Goal: Information Seeking & Learning: Learn about a topic

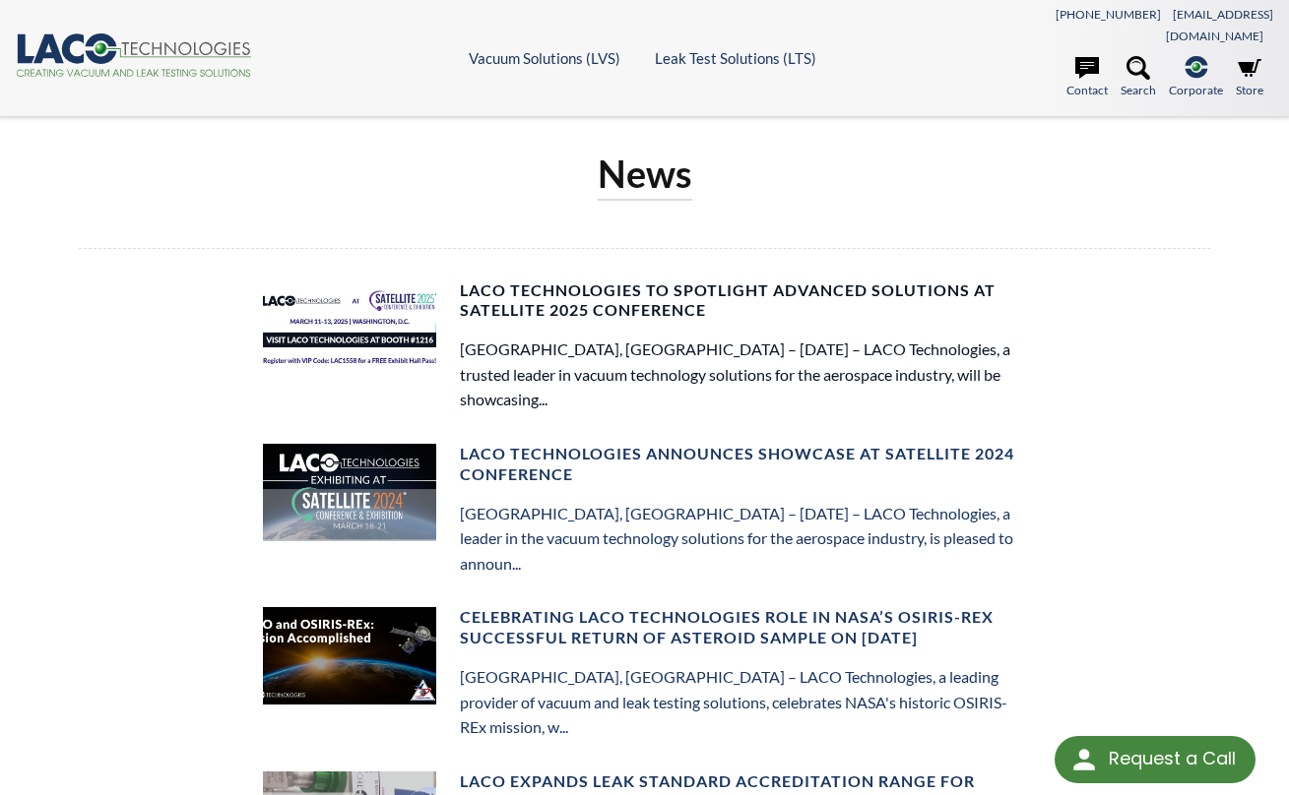
click at [525, 281] on h4 "LACO Technologies to Spotlight Advanced Solutions at Satellite 2025 Conference" at bounding box center [743, 301] width 567 height 41
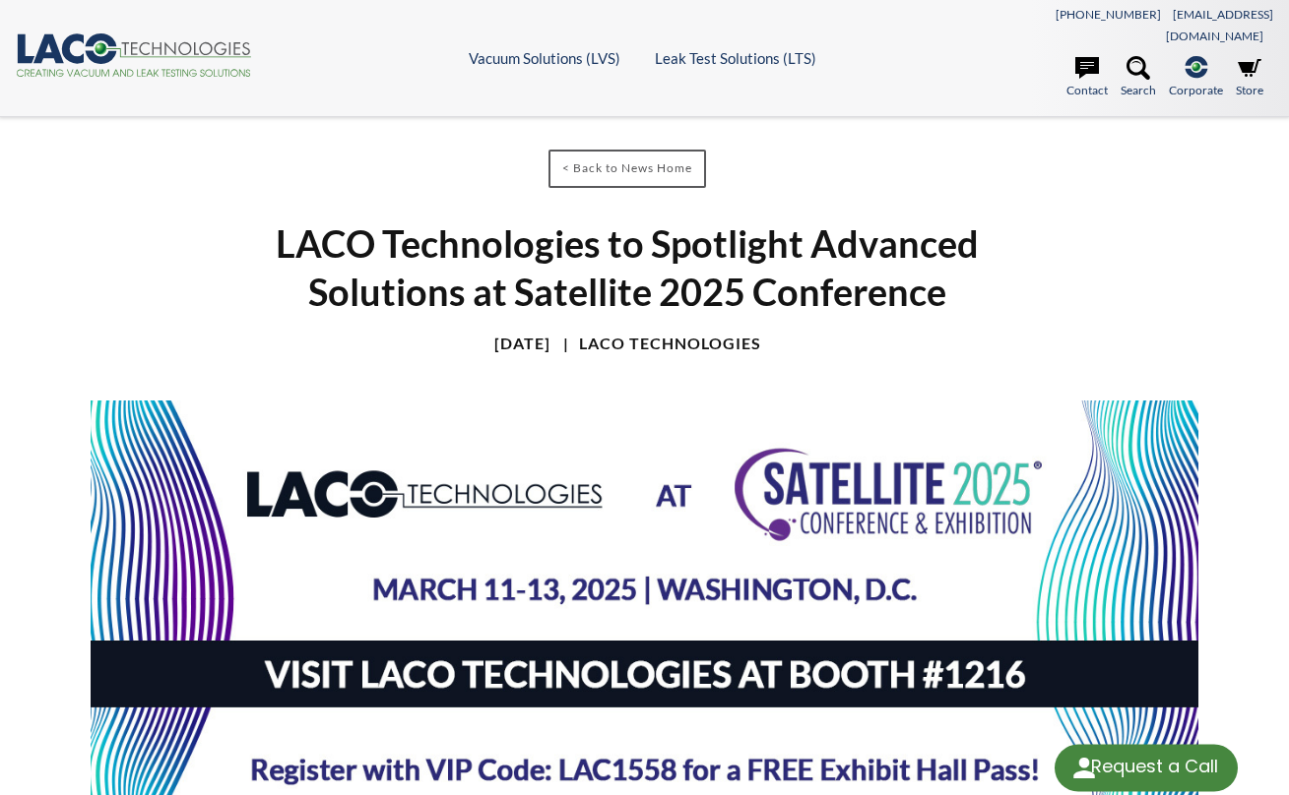
select select "Language Translate Widget"
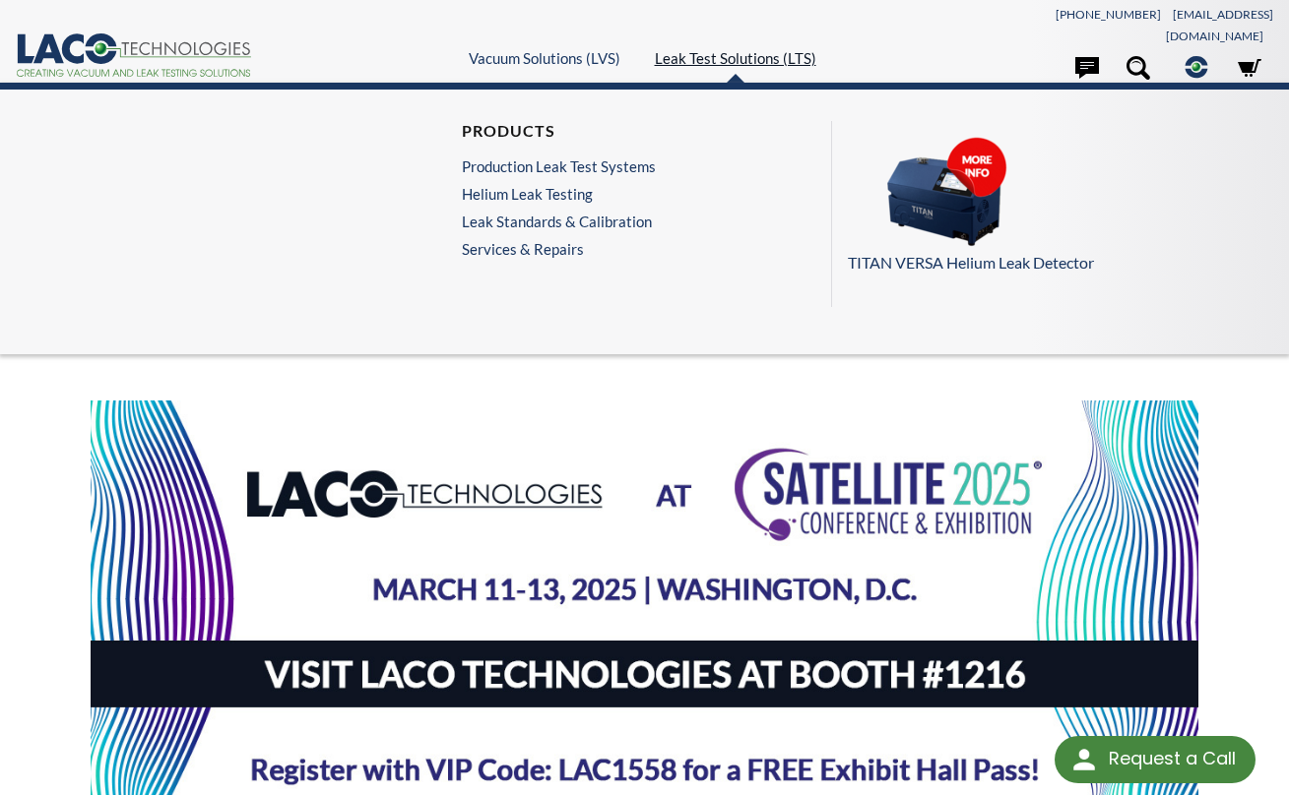
click at [691, 49] on link "Leak Test Solutions (LTS)" at bounding box center [735, 58] width 161 height 18
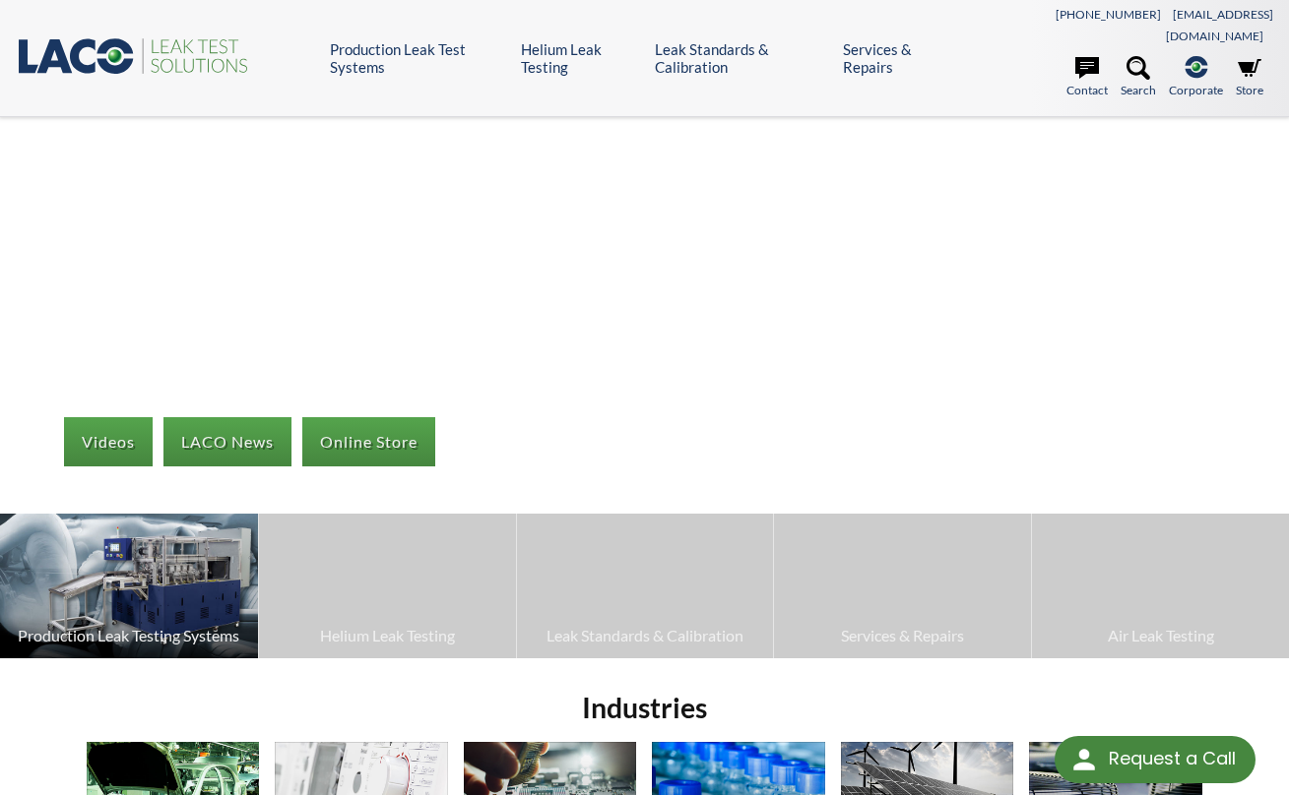
click at [170, 529] on img at bounding box center [129, 586] width 258 height 145
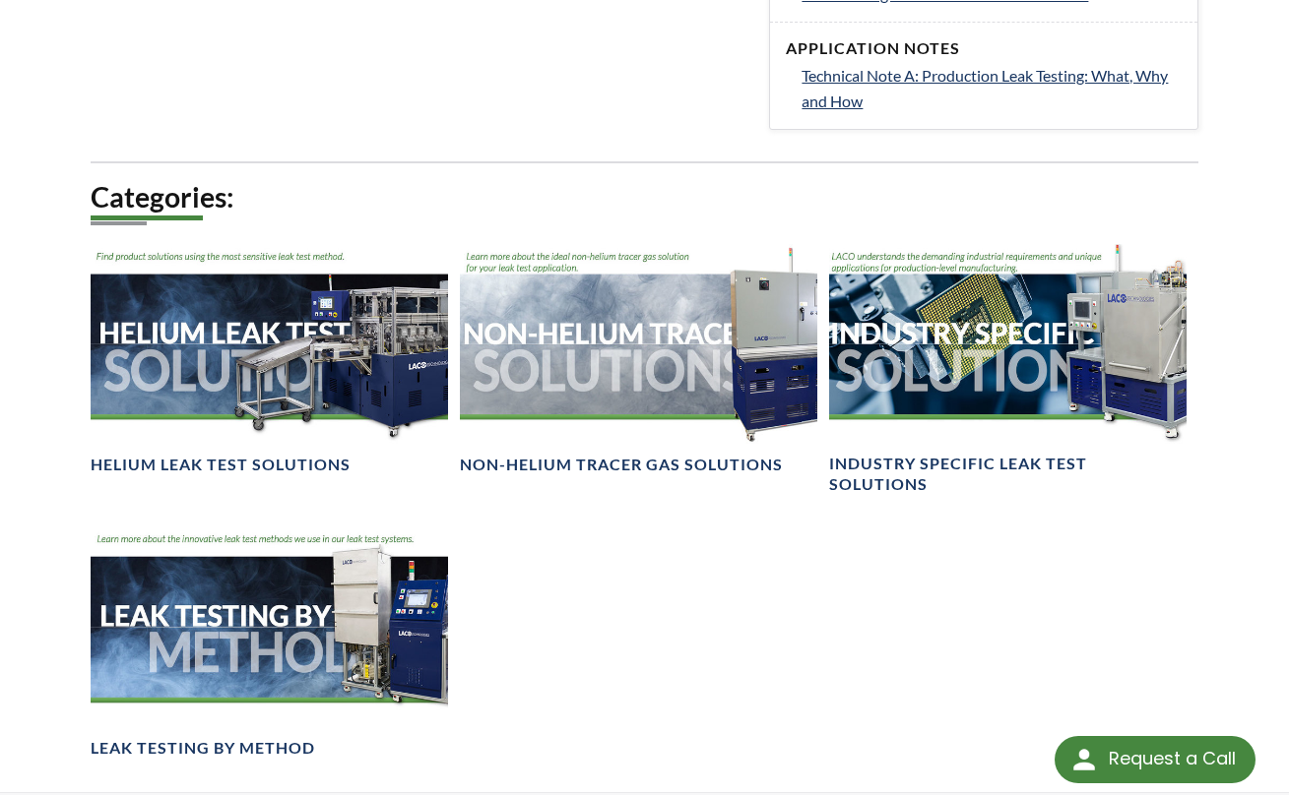
scroll to position [1406, 0]
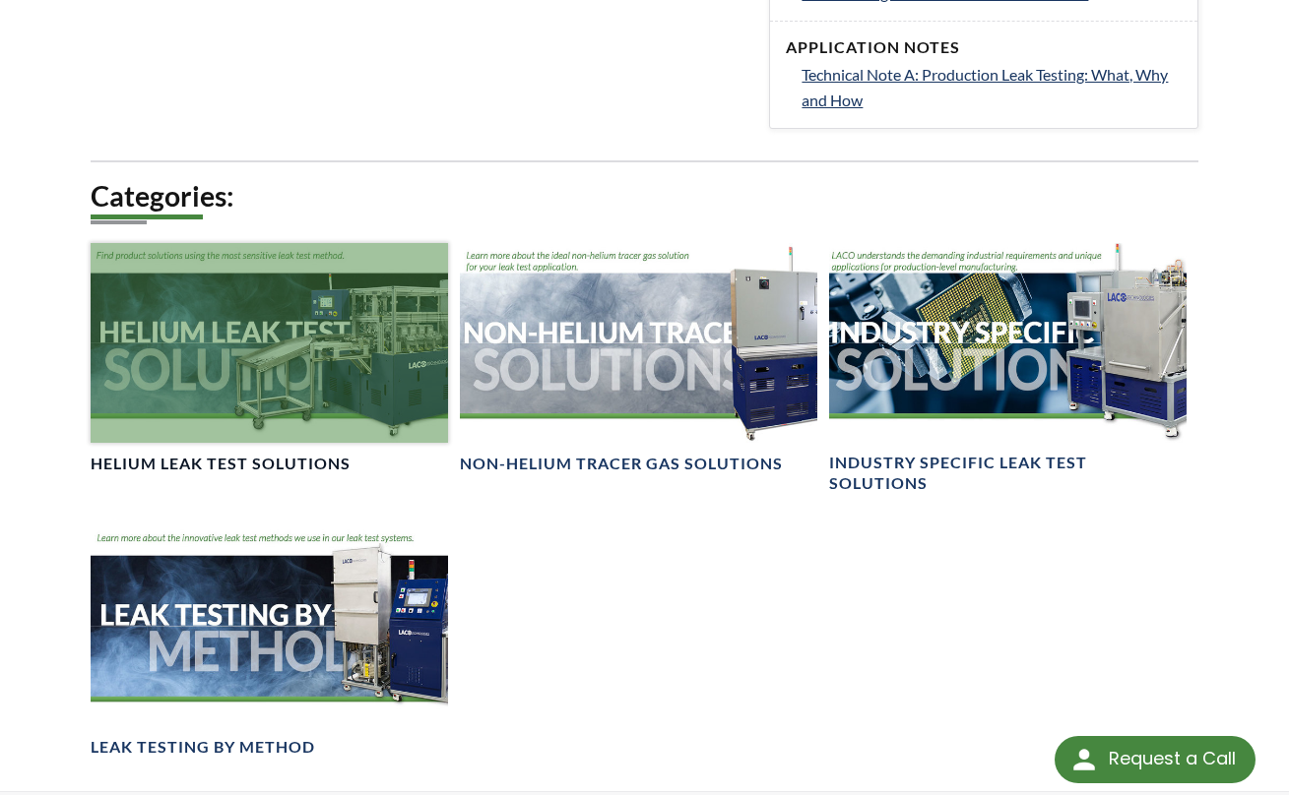
click at [235, 334] on div at bounding box center [269, 343] width 357 height 201
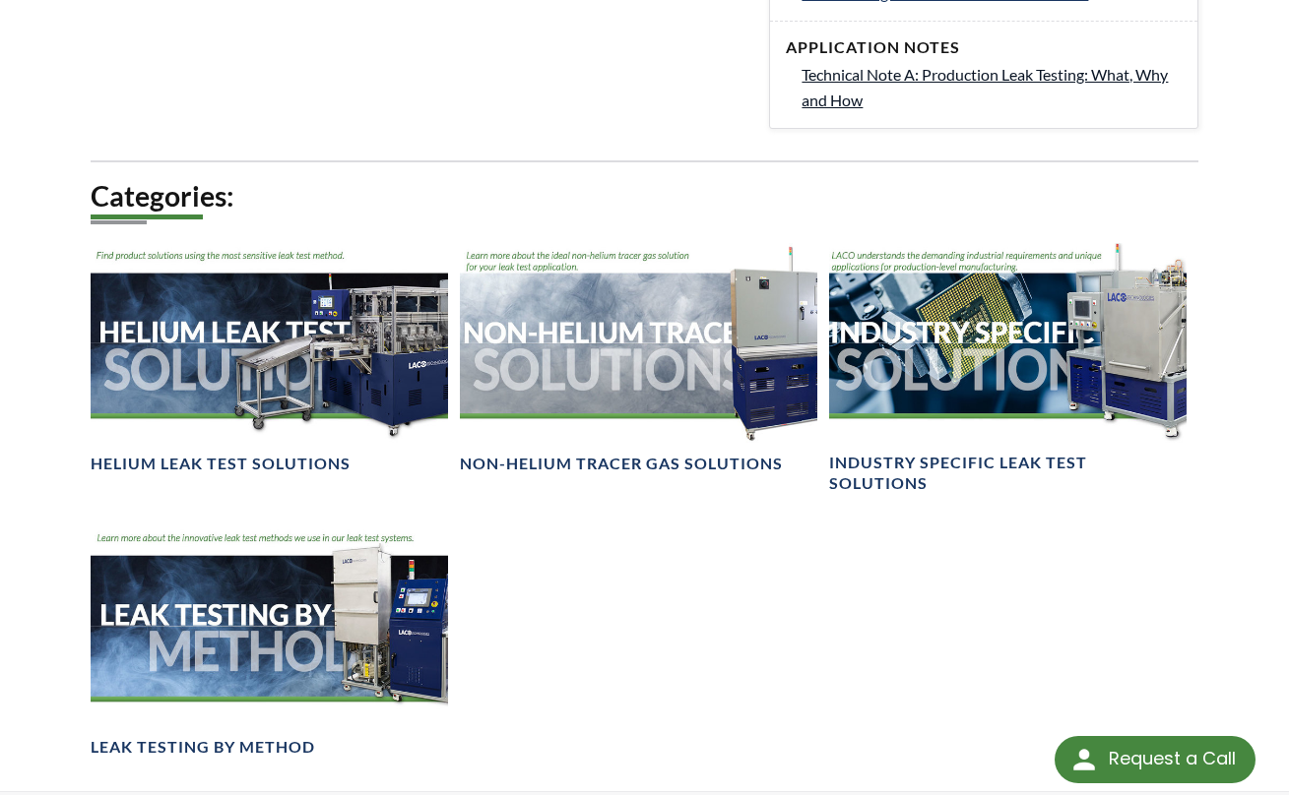
click at [992, 65] on span "Technical Note A: Production Leak Testing: What, Why and How" at bounding box center [984, 87] width 366 height 44
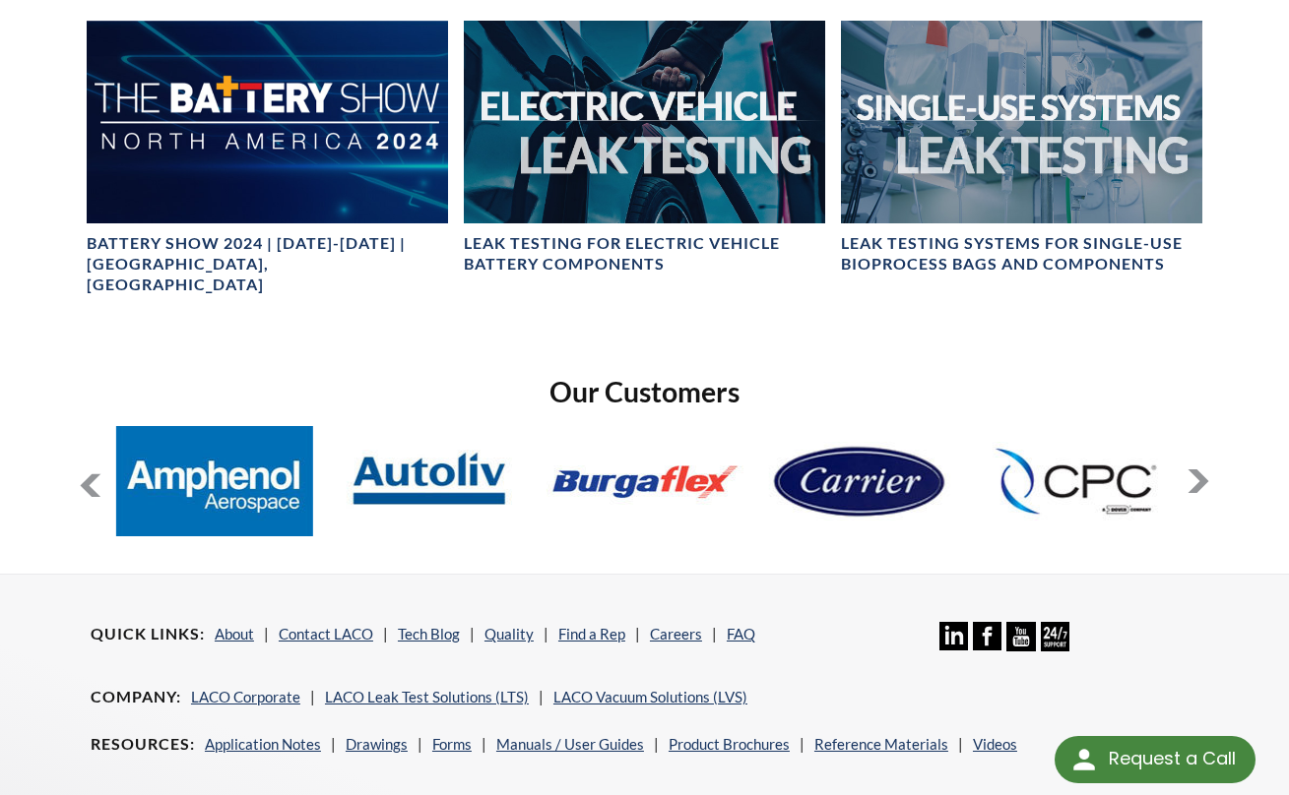
scroll to position [1167, 0]
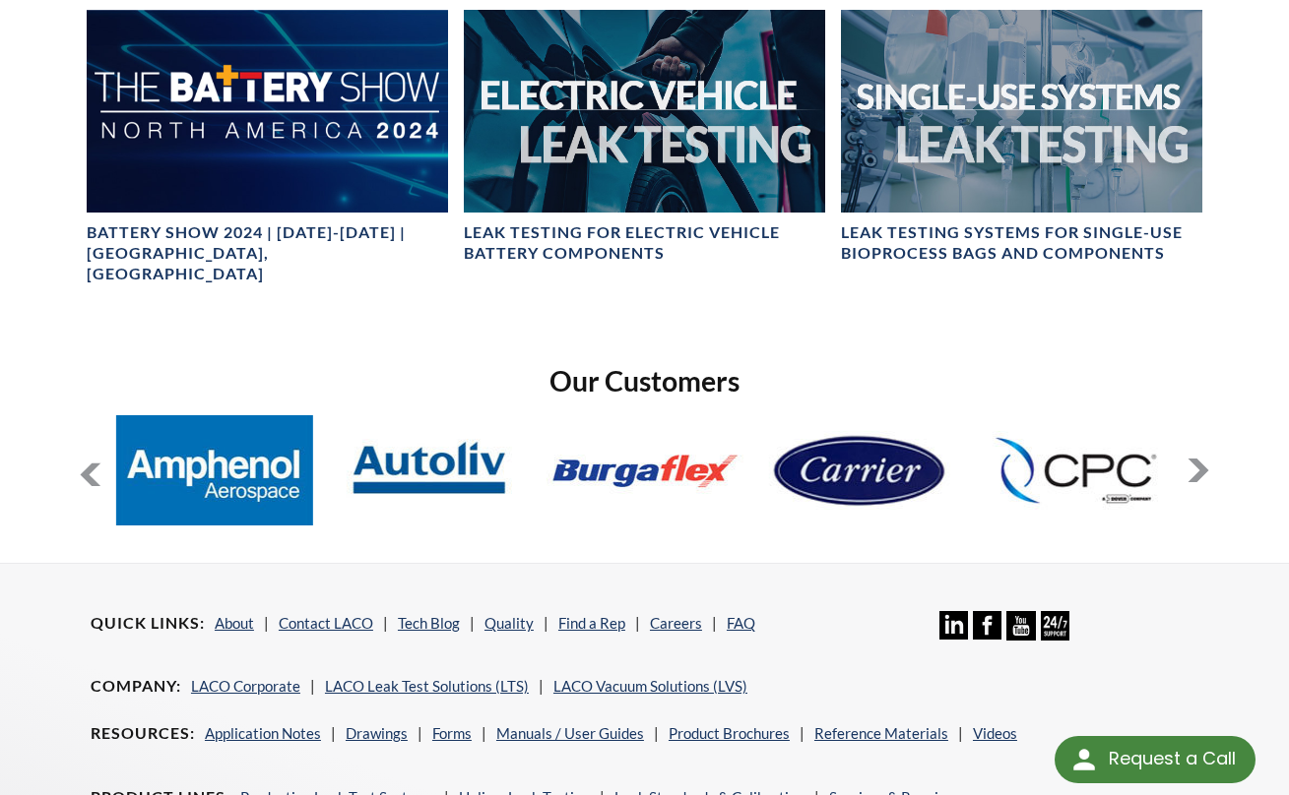
click at [1200, 459] on button at bounding box center [1198, 471] width 24 height 24
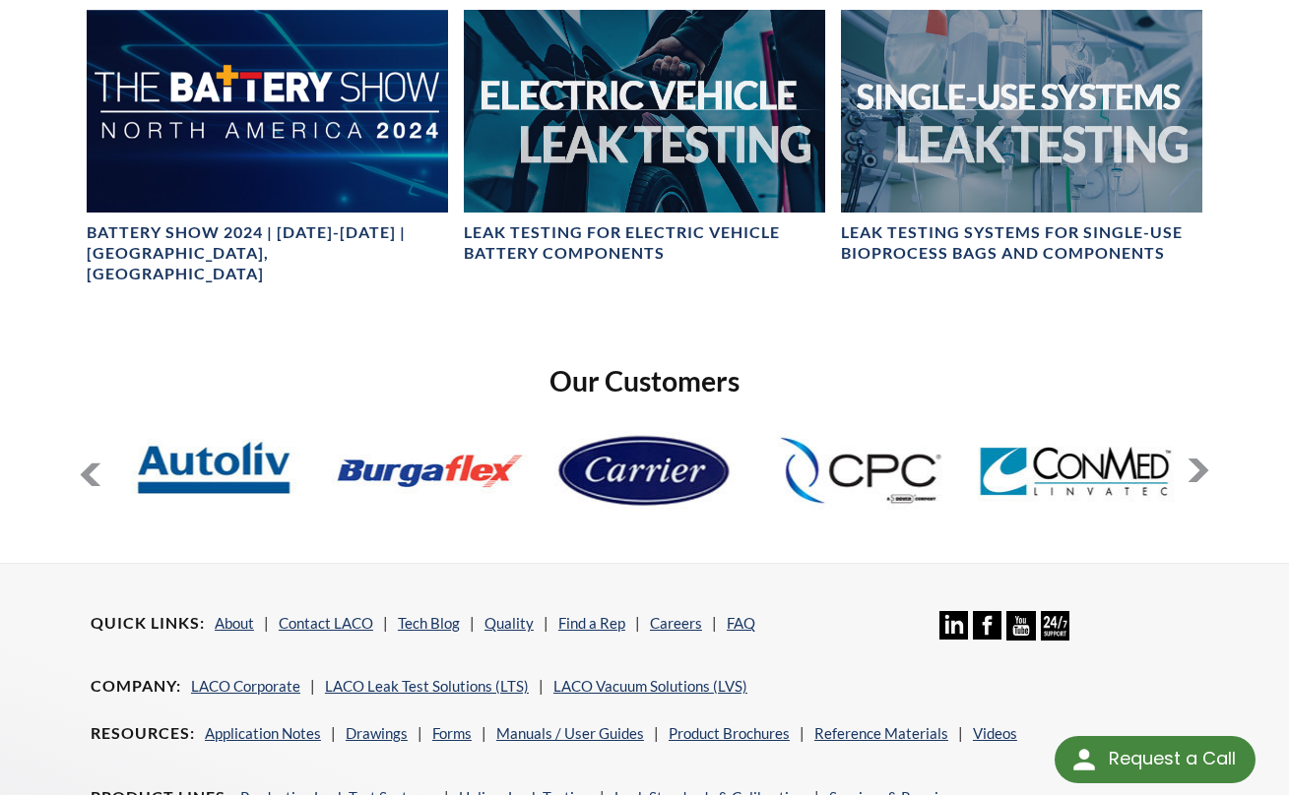
click at [1200, 459] on button at bounding box center [1198, 471] width 24 height 24
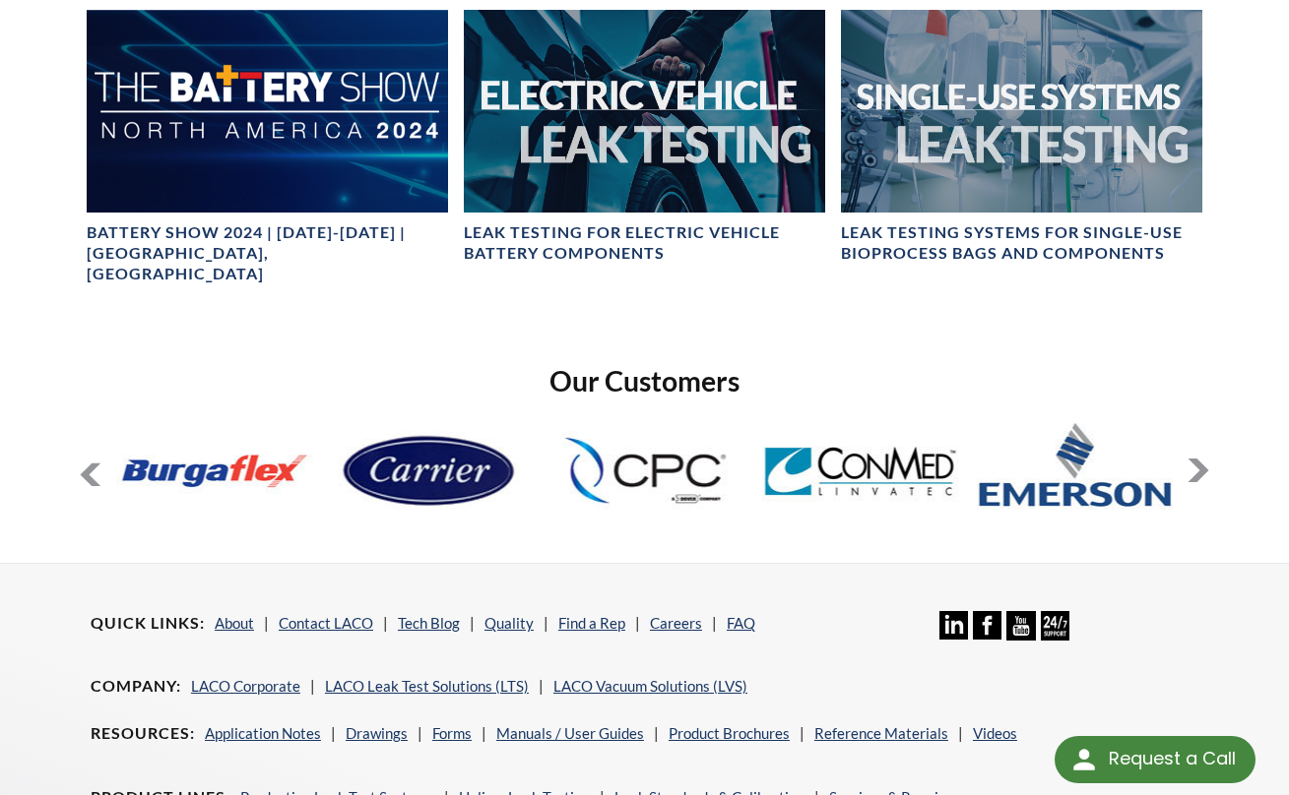
click at [1201, 459] on button at bounding box center [1198, 471] width 24 height 24
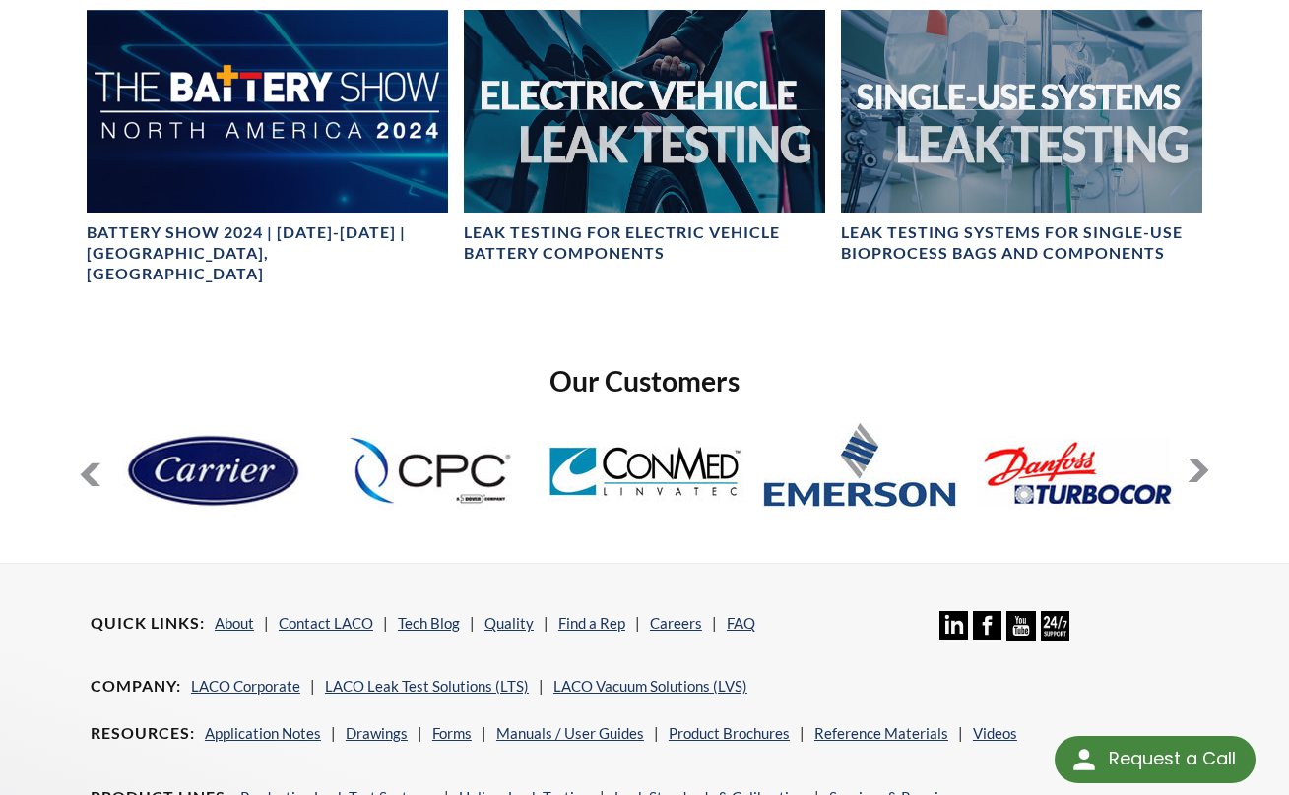
click at [1201, 459] on button at bounding box center [1198, 471] width 24 height 24
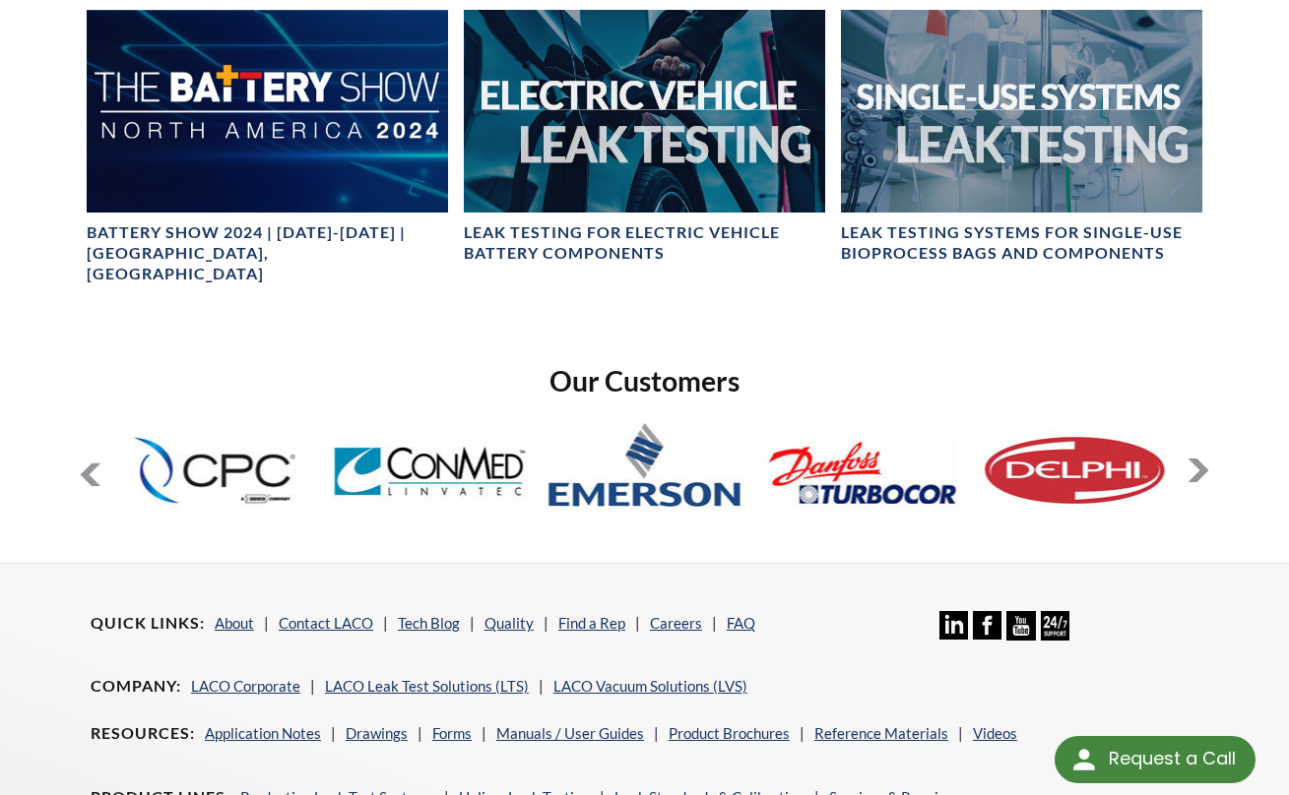
click at [1201, 459] on button at bounding box center [1198, 471] width 24 height 24
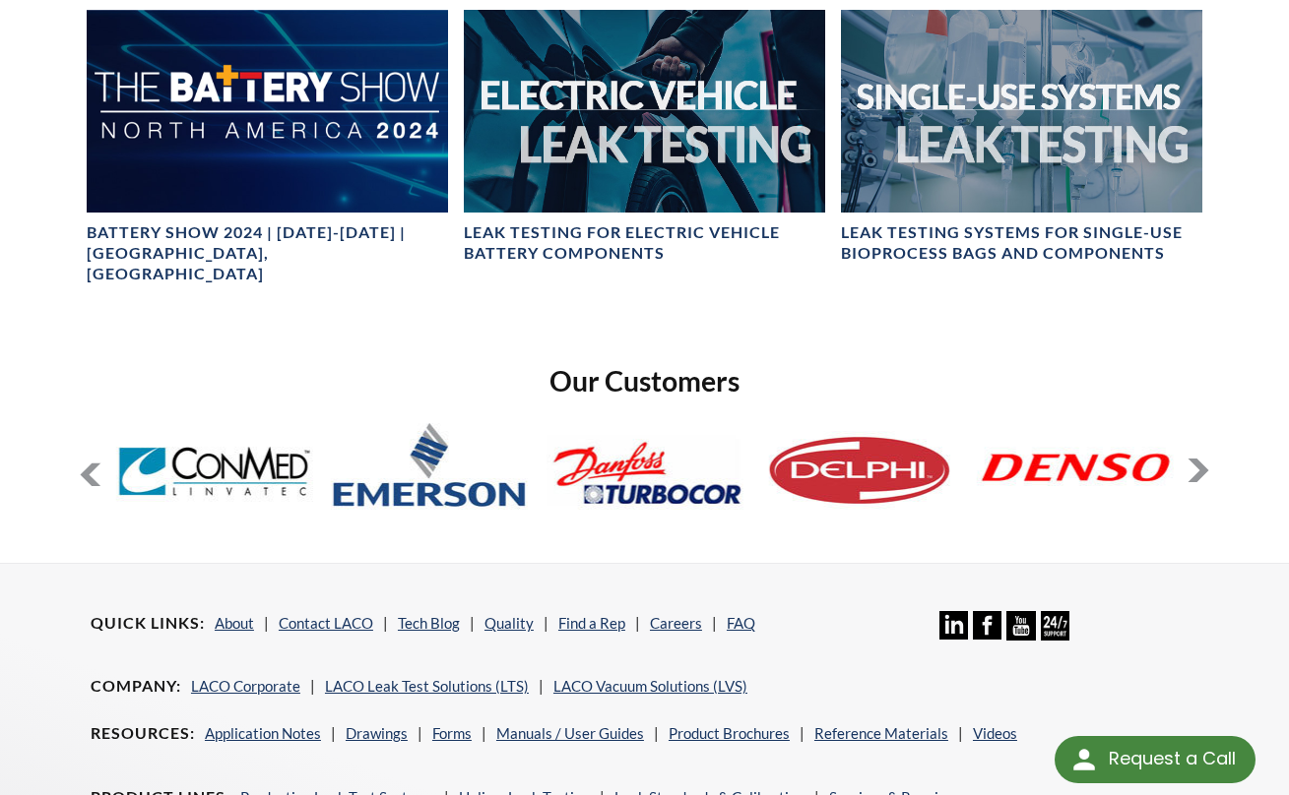
click at [1201, 459] on button at bounding box center [1198, 471] width 24 height 24
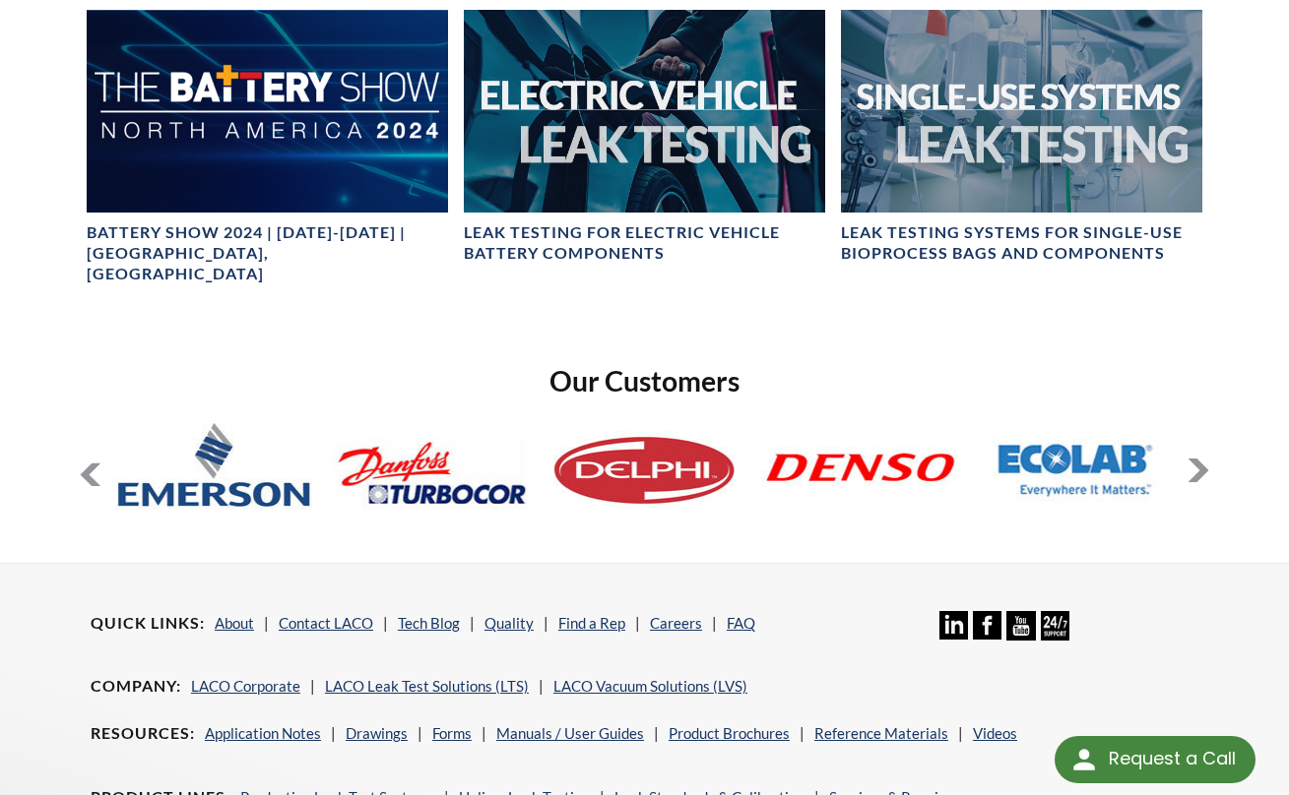
click at [1201, 459] on button at bounding box center [1198, 471] width 24 height 24
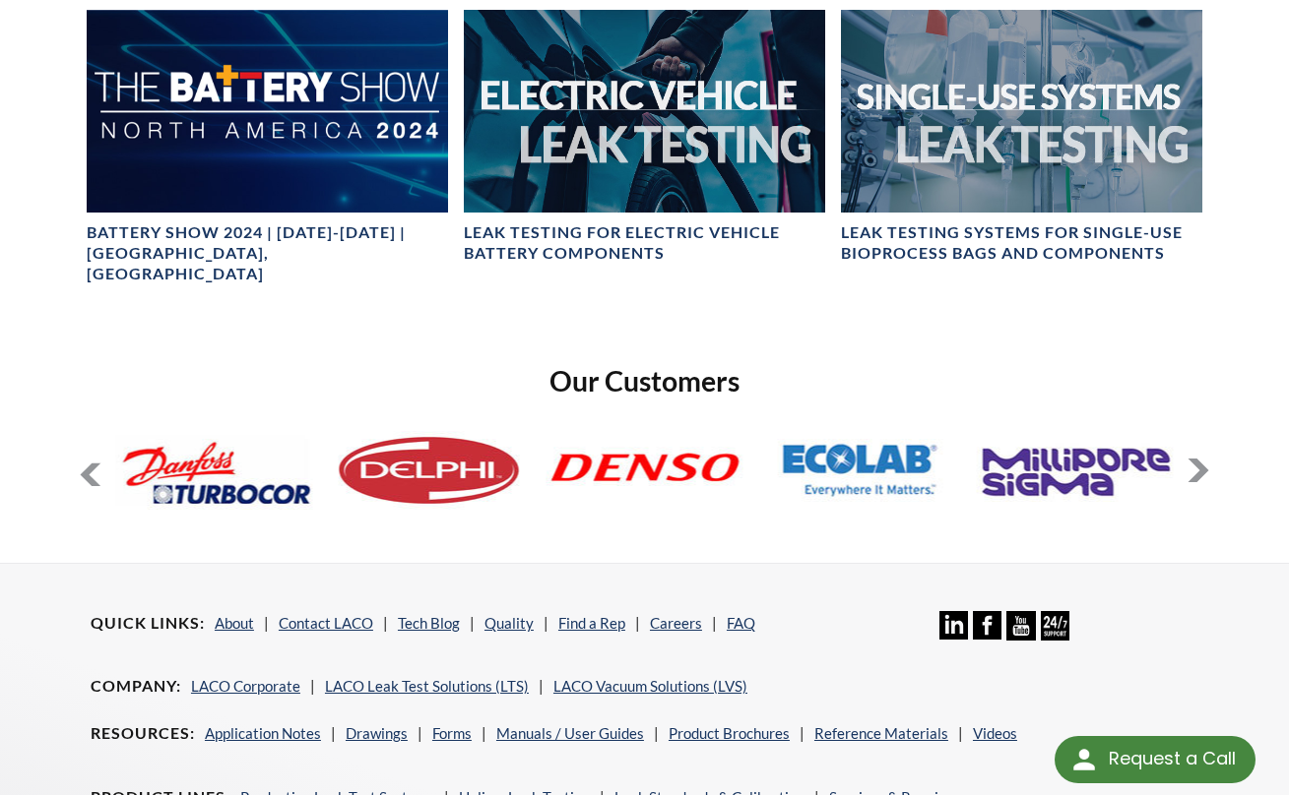
click at [1201, 459] on button at bounding box center [1198, 471] width 24 height 24
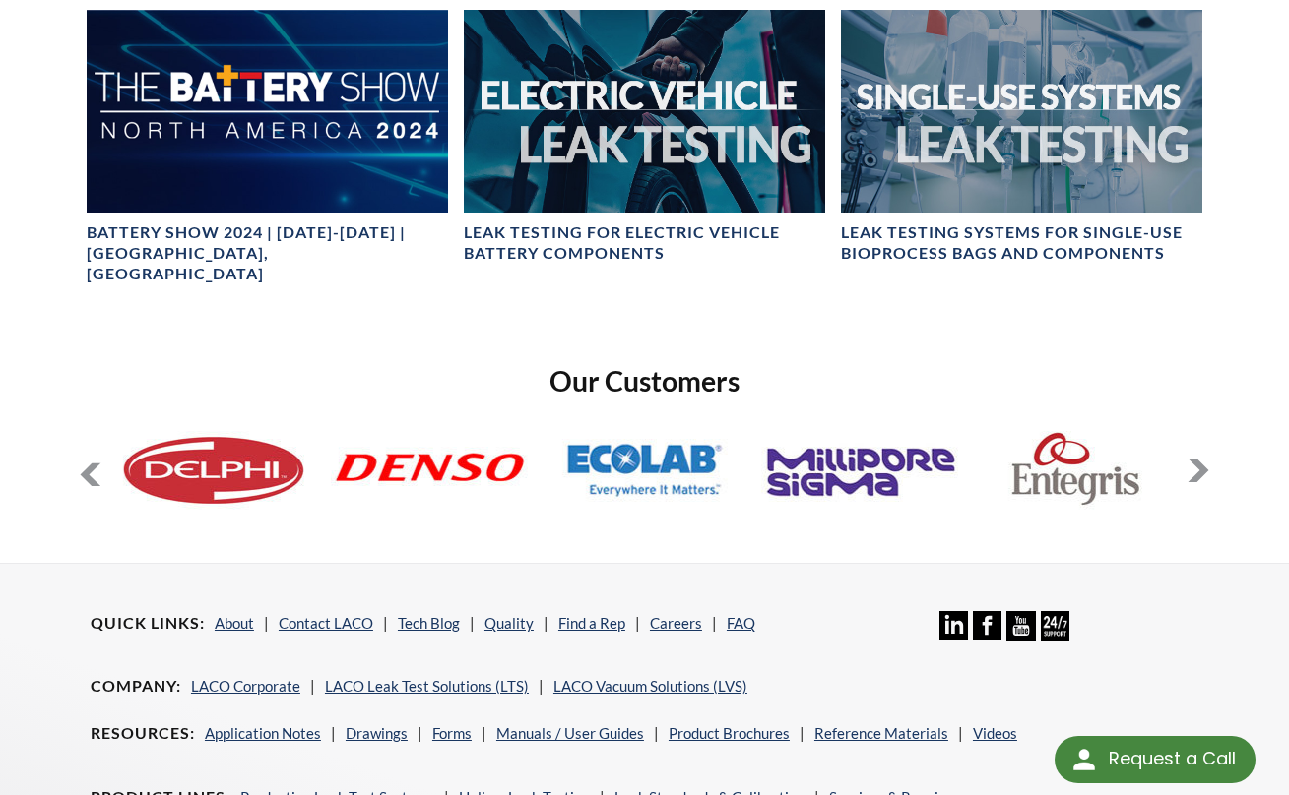
click at [1201, 459] on button at bounding box center [1198, 471] width 24 height 24
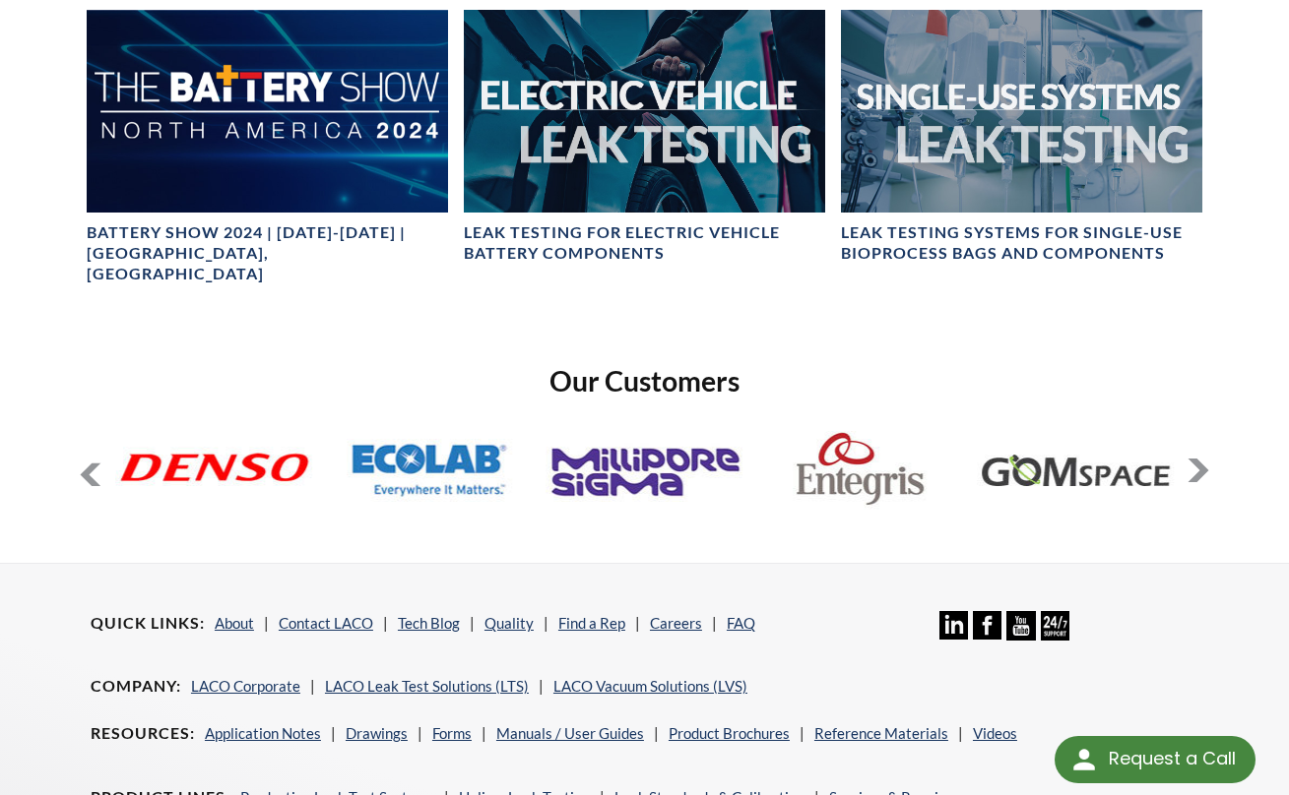
click at [1201, 459] on button at bounding box center [1198, 471] width 24 height 24
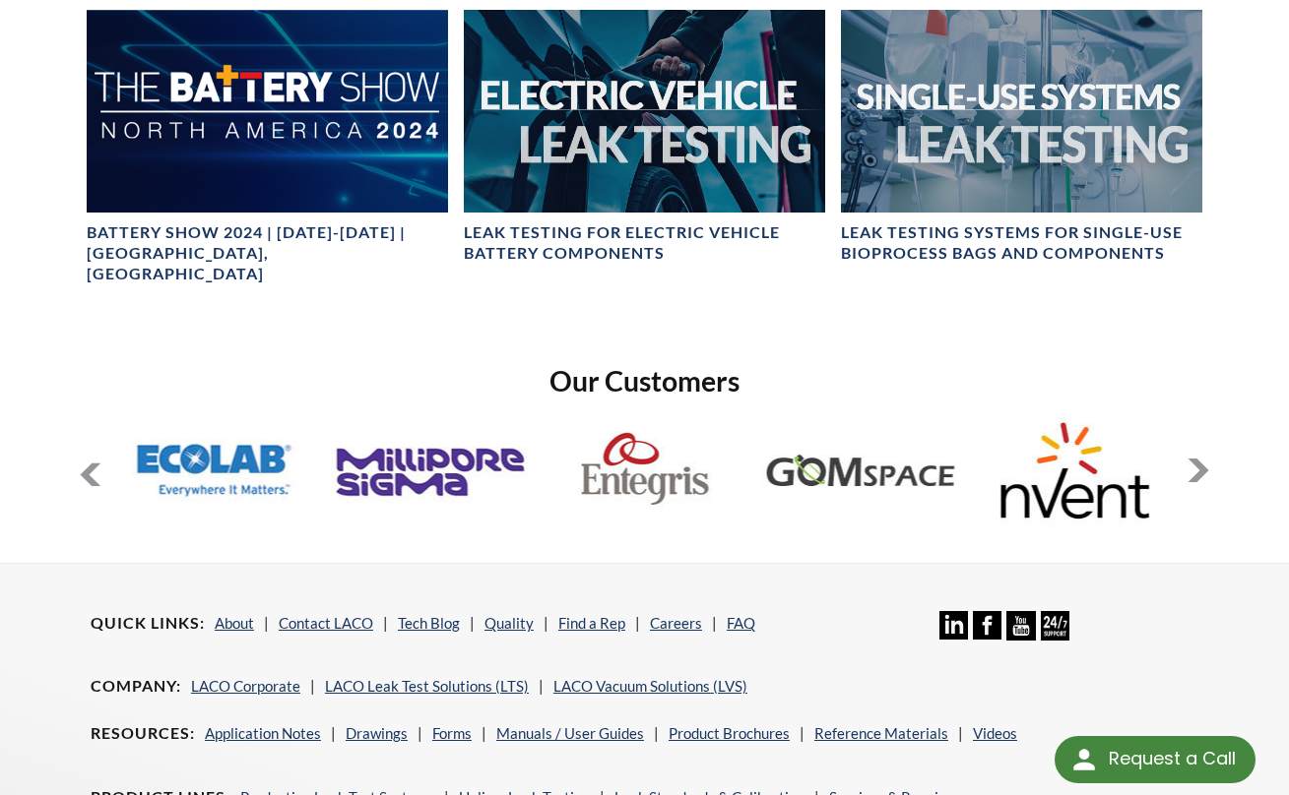
click at [1201, 459] on button at bounding box center [1198, 471] width 24 height 24
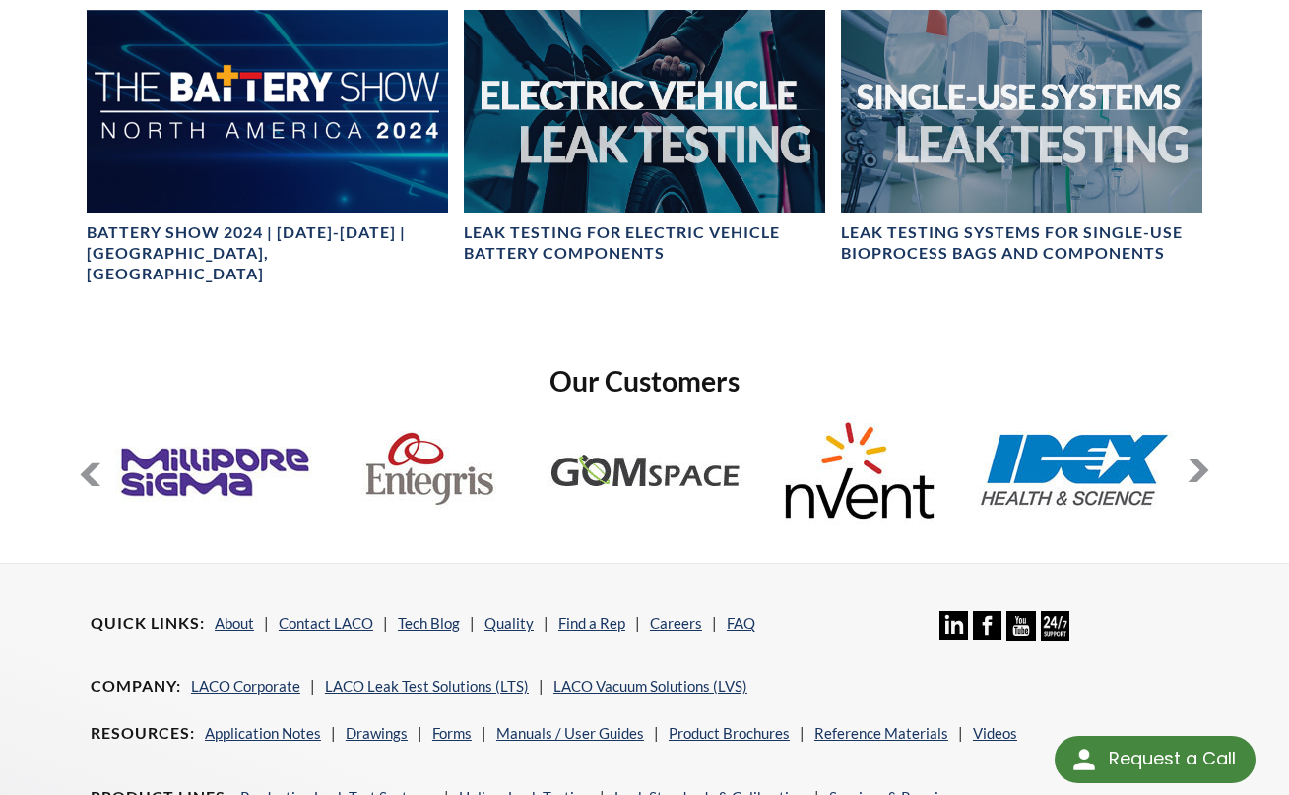
click at [1201, 459] on button at bounding box center [1198, 471] width 24 height 24
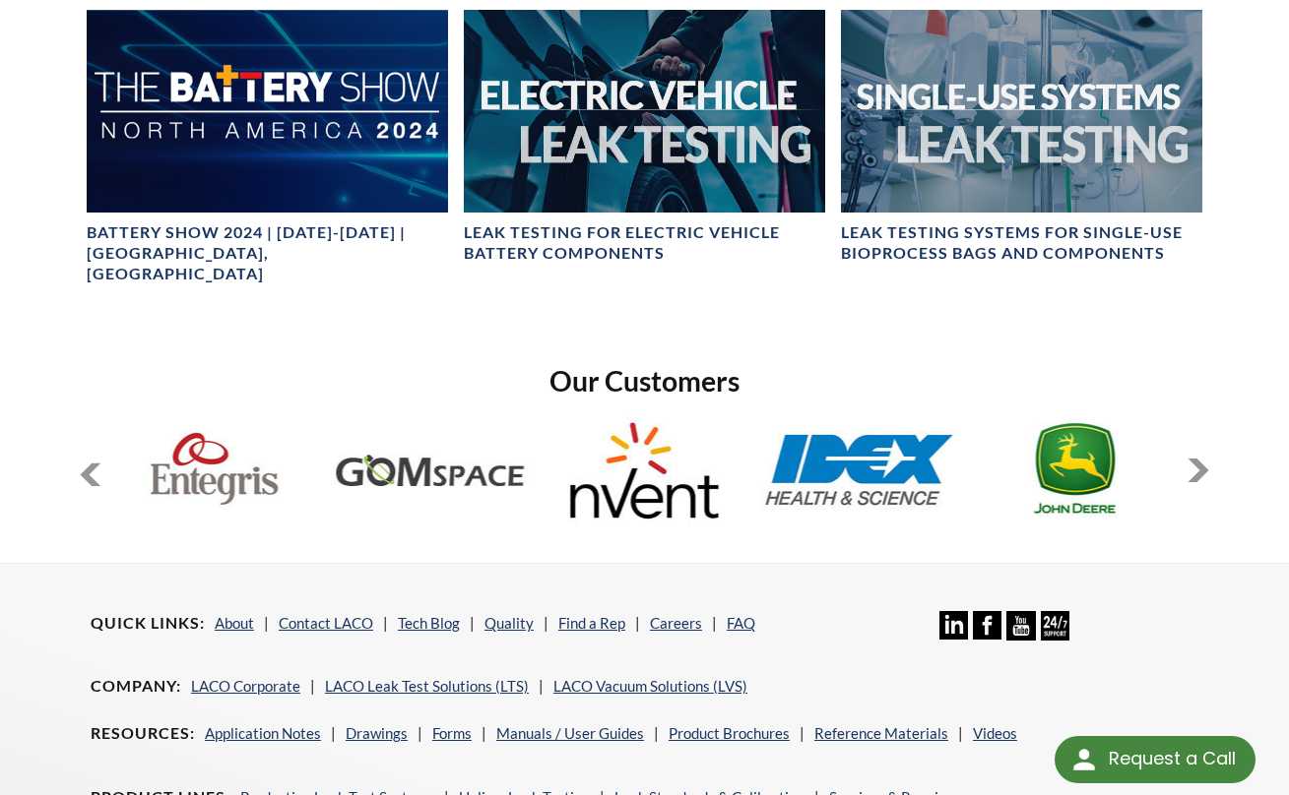
click at [1201, 459] on button at bounding box center [1198, 471] width 24 height 24
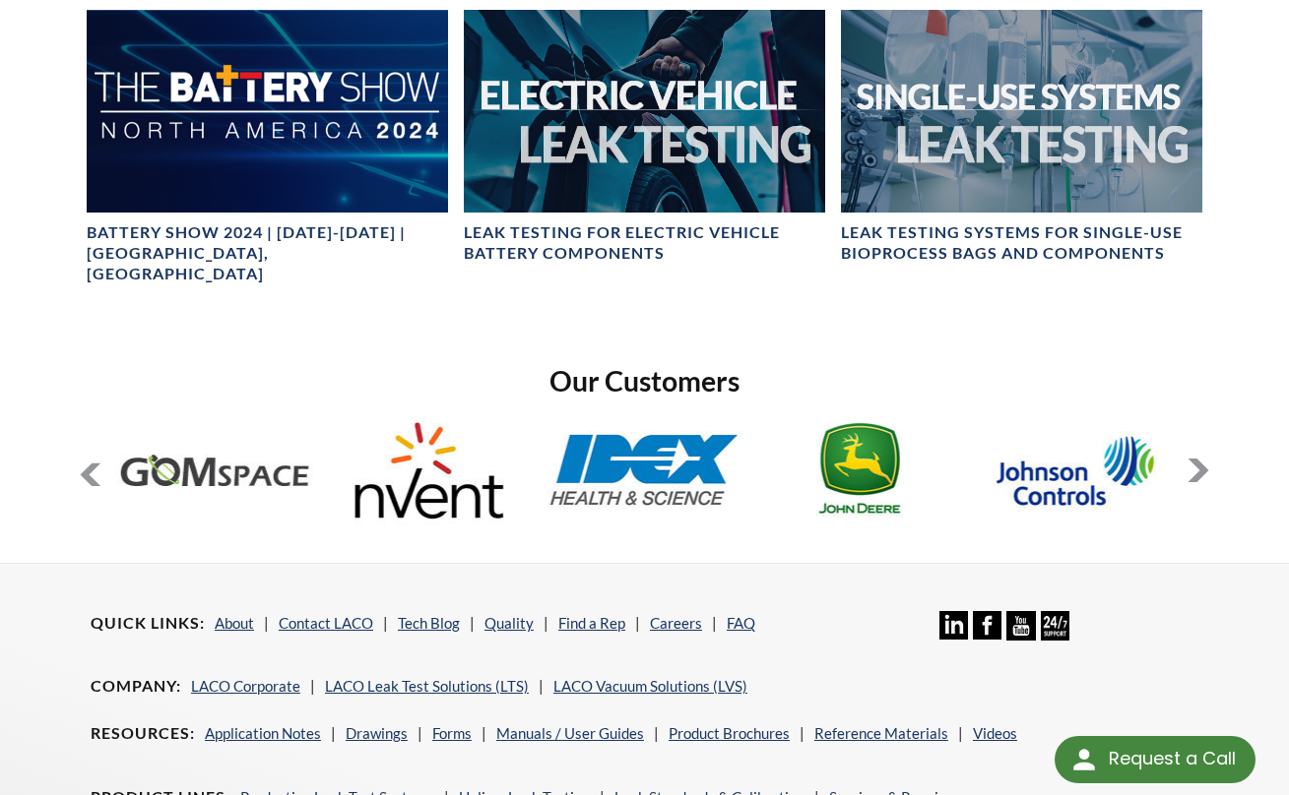
click at [1201, 459] on button at bounding box center [1198, 471] width 24 height 24
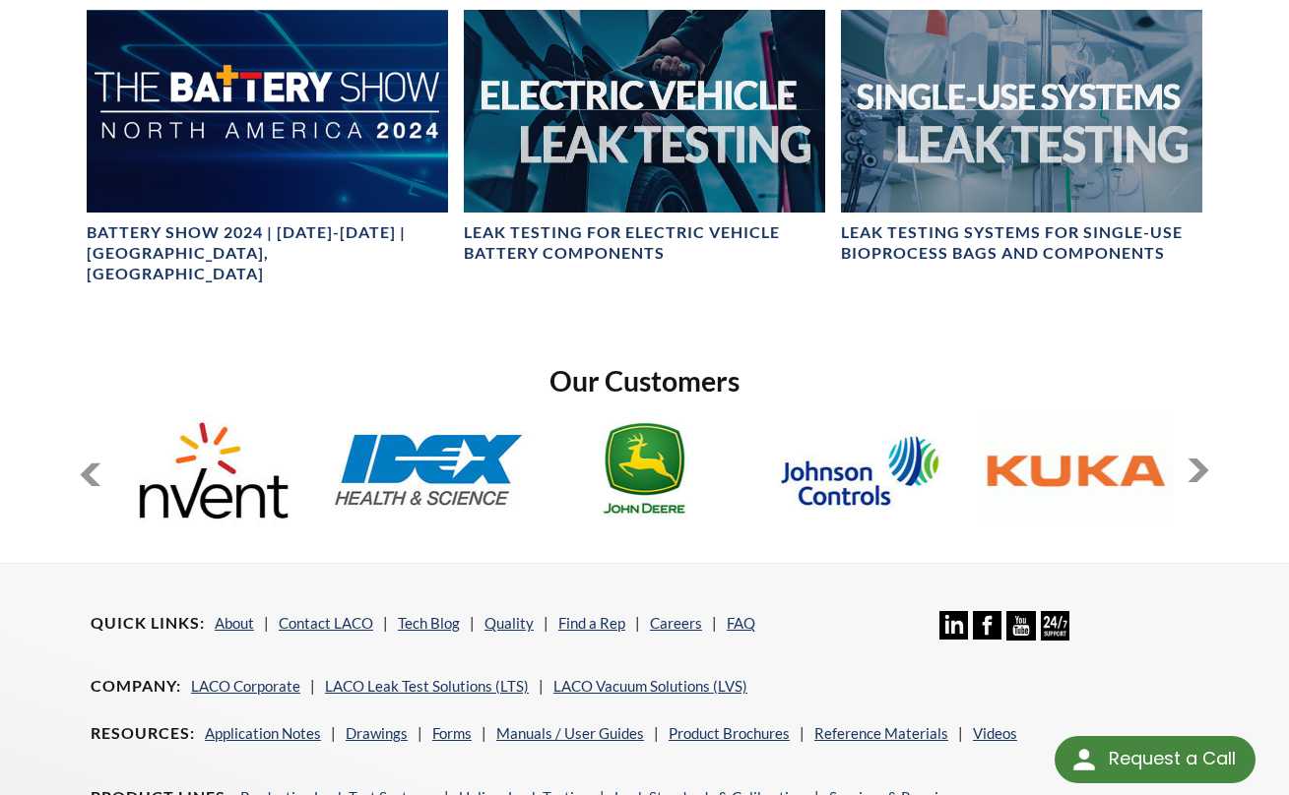
click at [1201, 459] on button at bounding box center [1198, 471] width 24 height 24
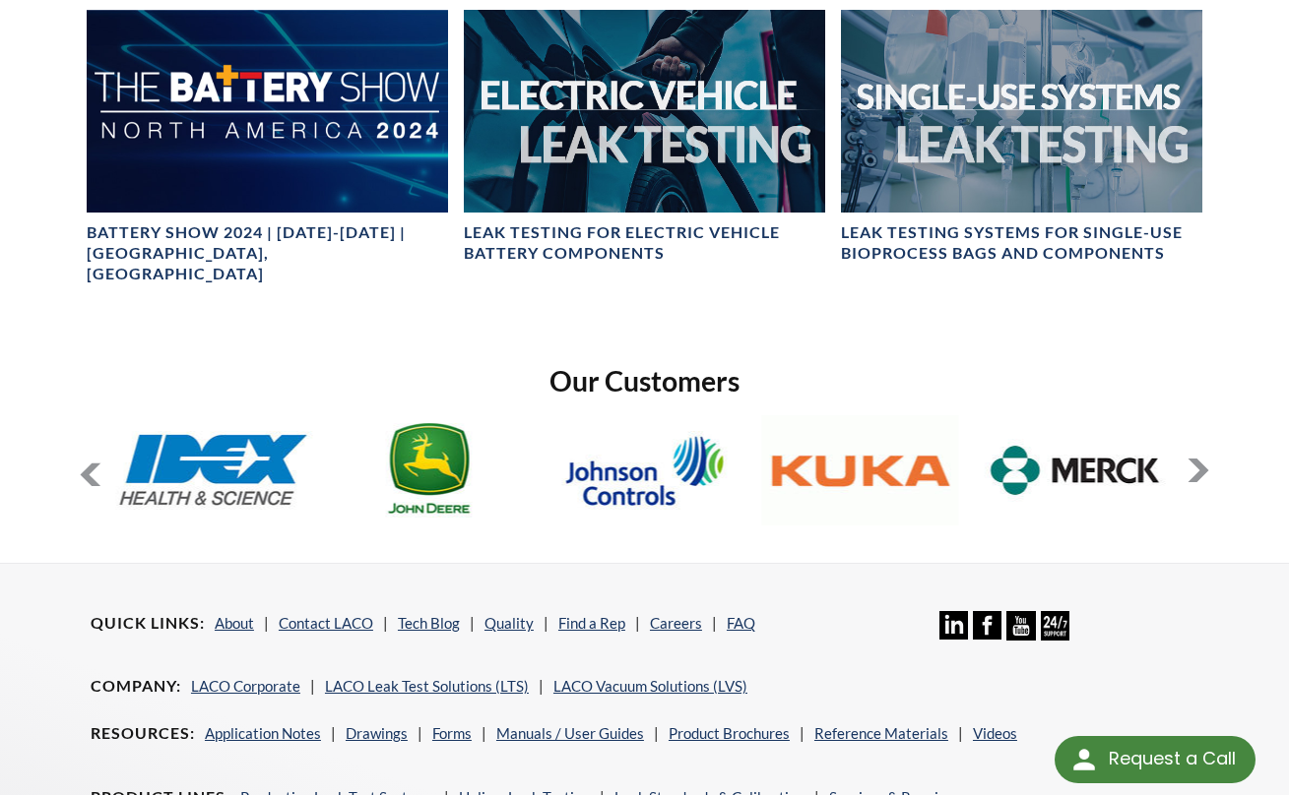
click at [1201, 459] on button at bounding box center [1198, 471] width 24 height 24
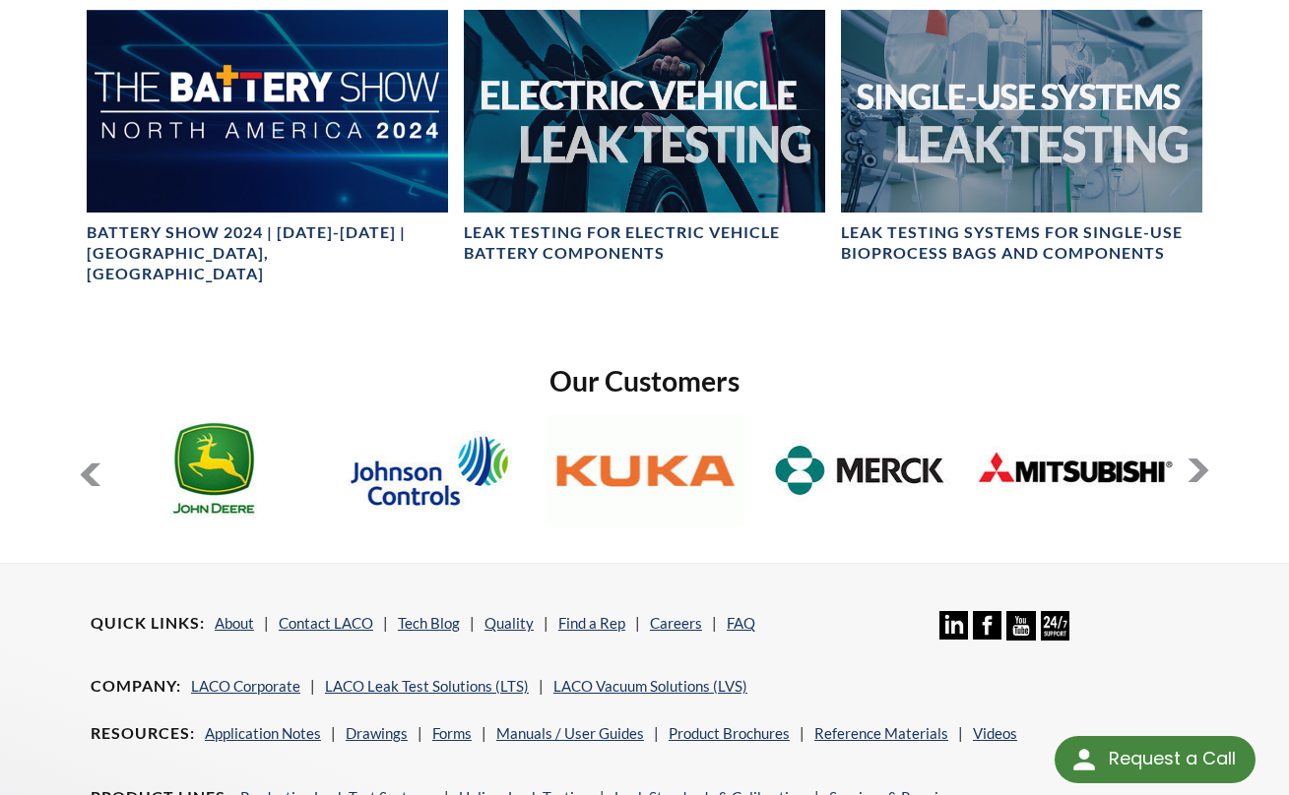
click at [1202, 459] on button at bounding box center [1198, 471] width 24 height 24
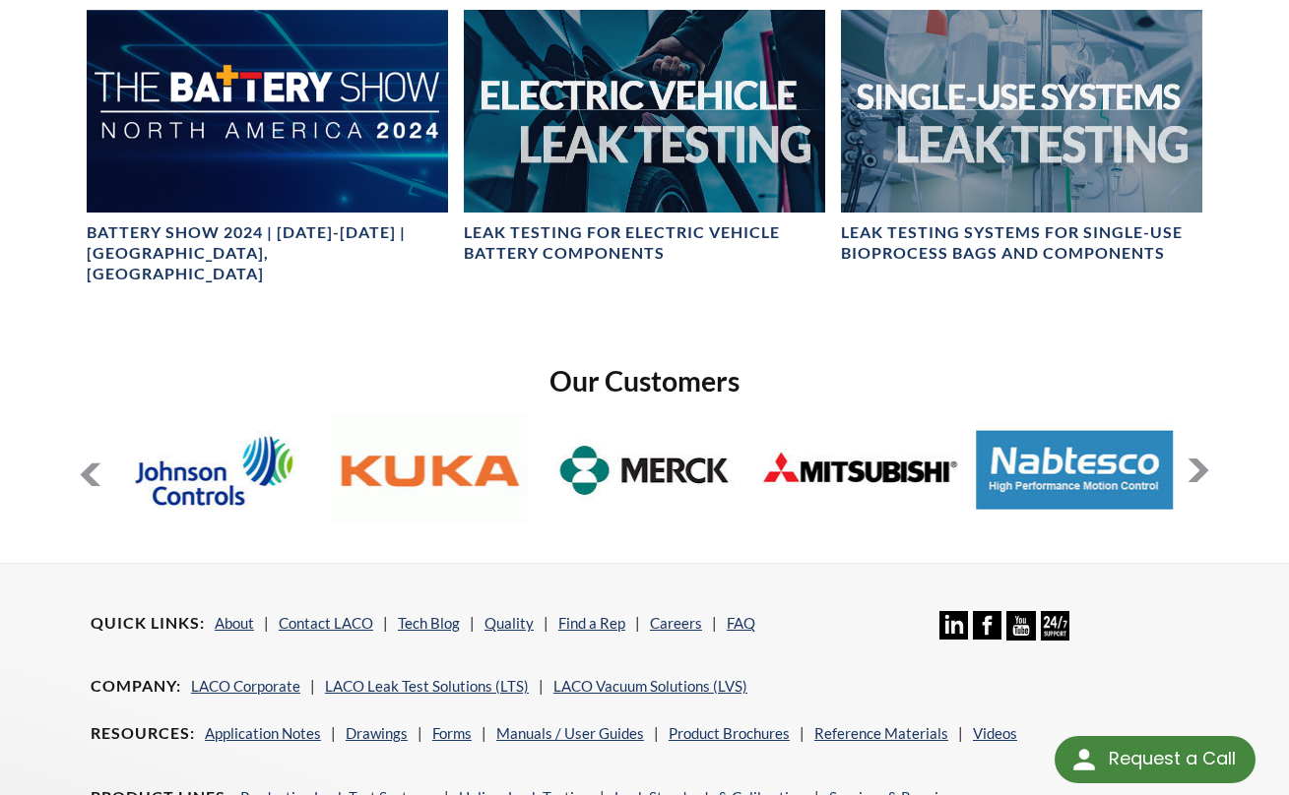
click at [1202, 459] on button at bounding box center [1198, 471] width 24 height 24
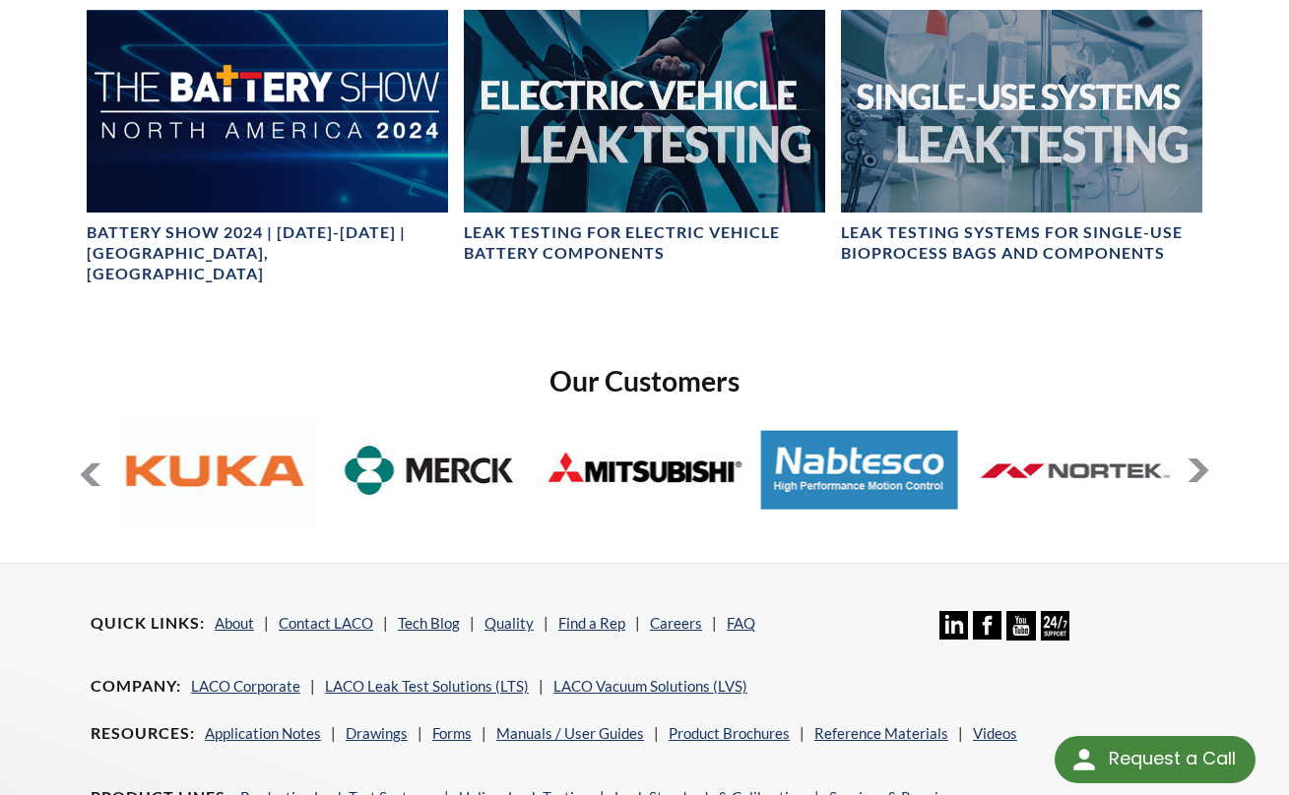
click at [1202, 459] on button at bounding box center [1198, 471] width 24 height 24
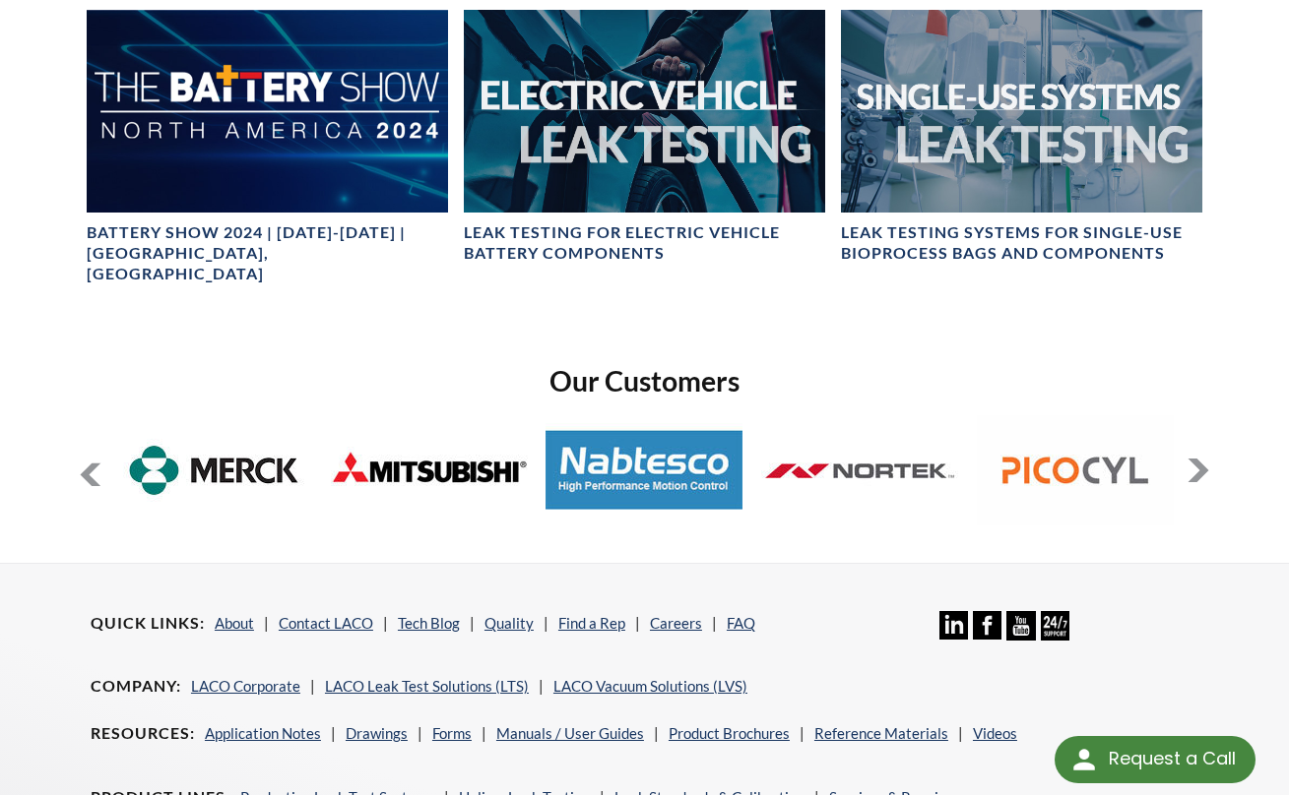
click at [1202, 459] on button at bounding box center [1198, 471] width 24 height 24
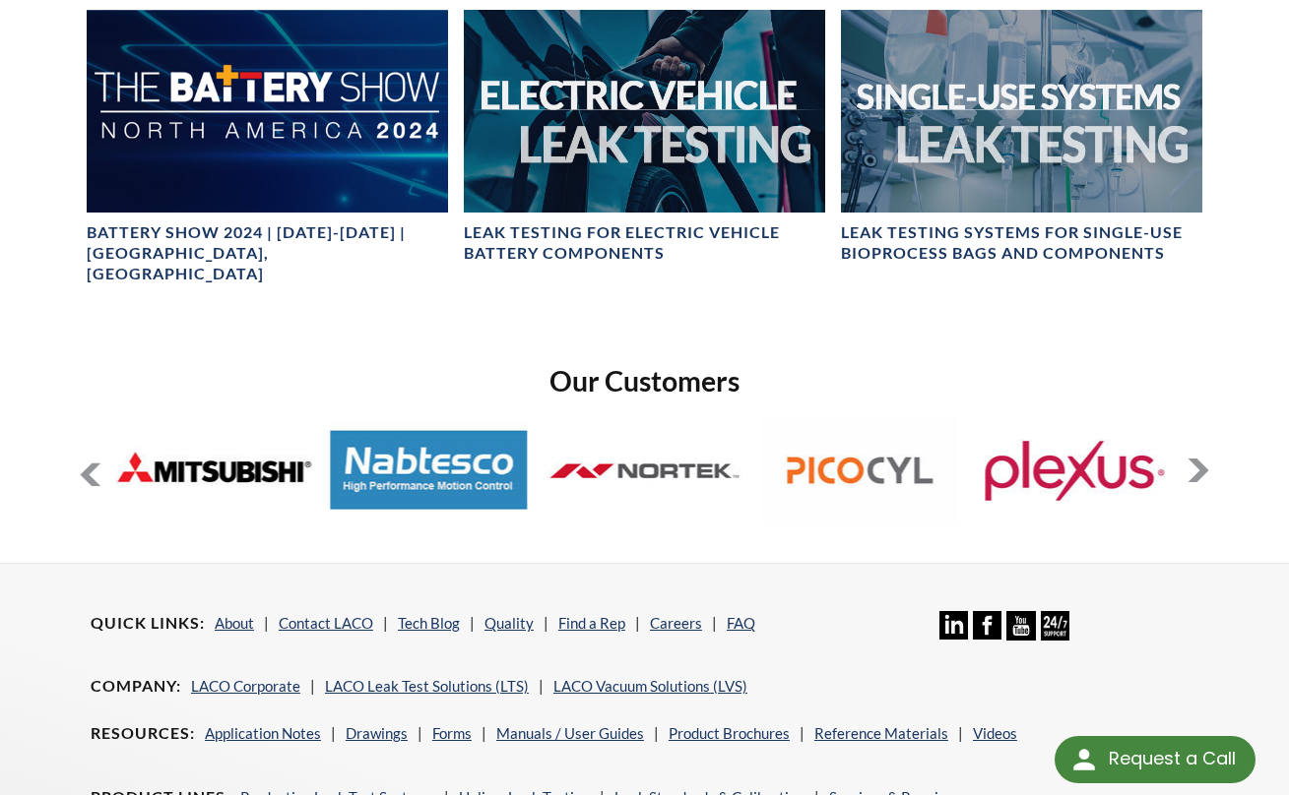
click at [1202, 459] on button at bounding box center [1198, 471] width 24 height 24
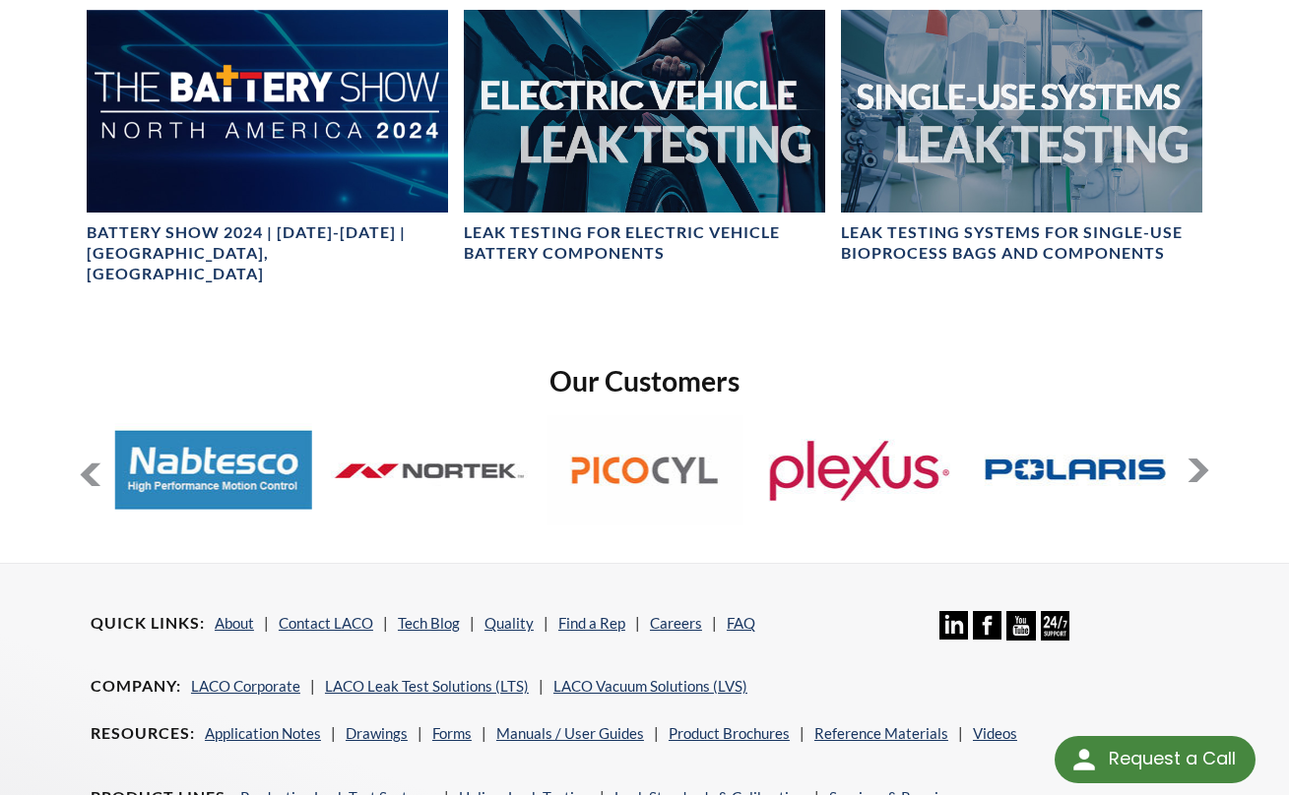
click at [1201, 459] on button at bounding box center [1198, 471] width 24 height 24
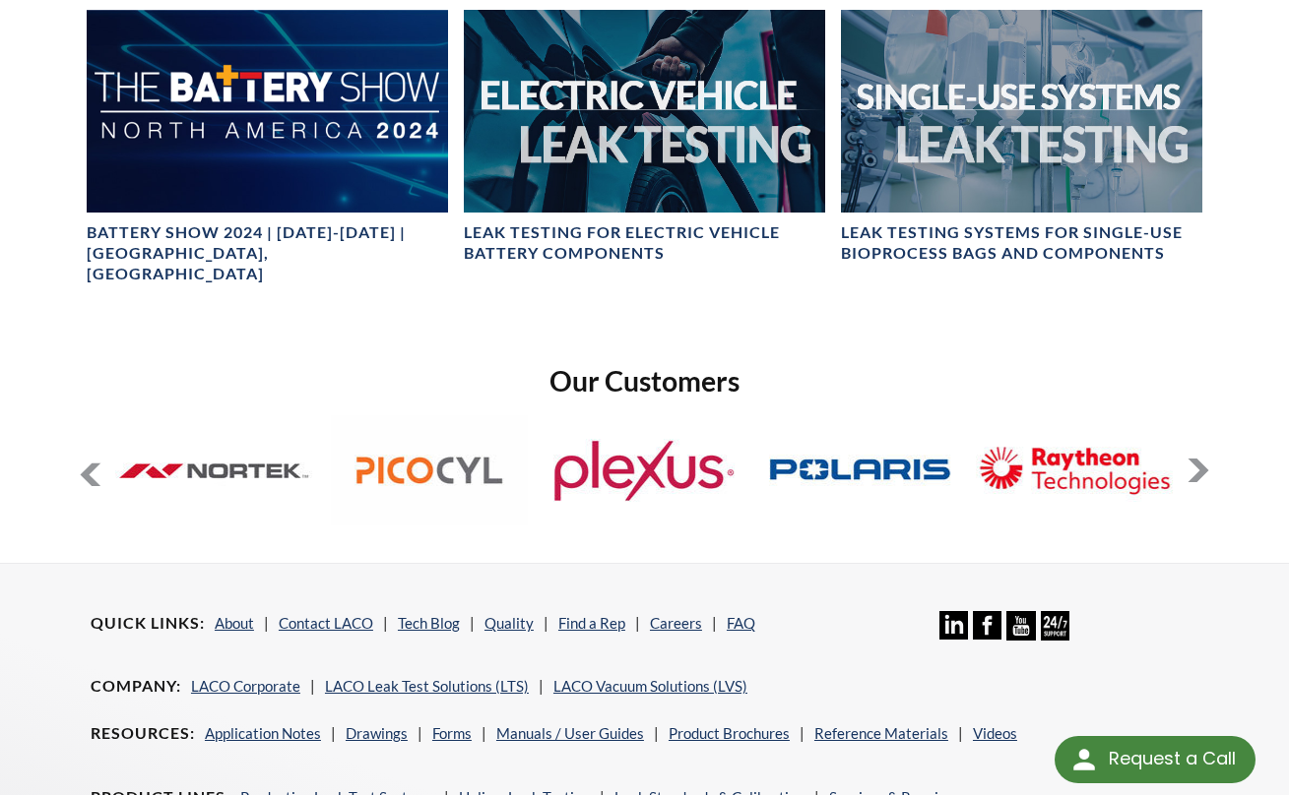
click at [1201, 459] on button at bounding box center [1198, 471] width 24 height 24
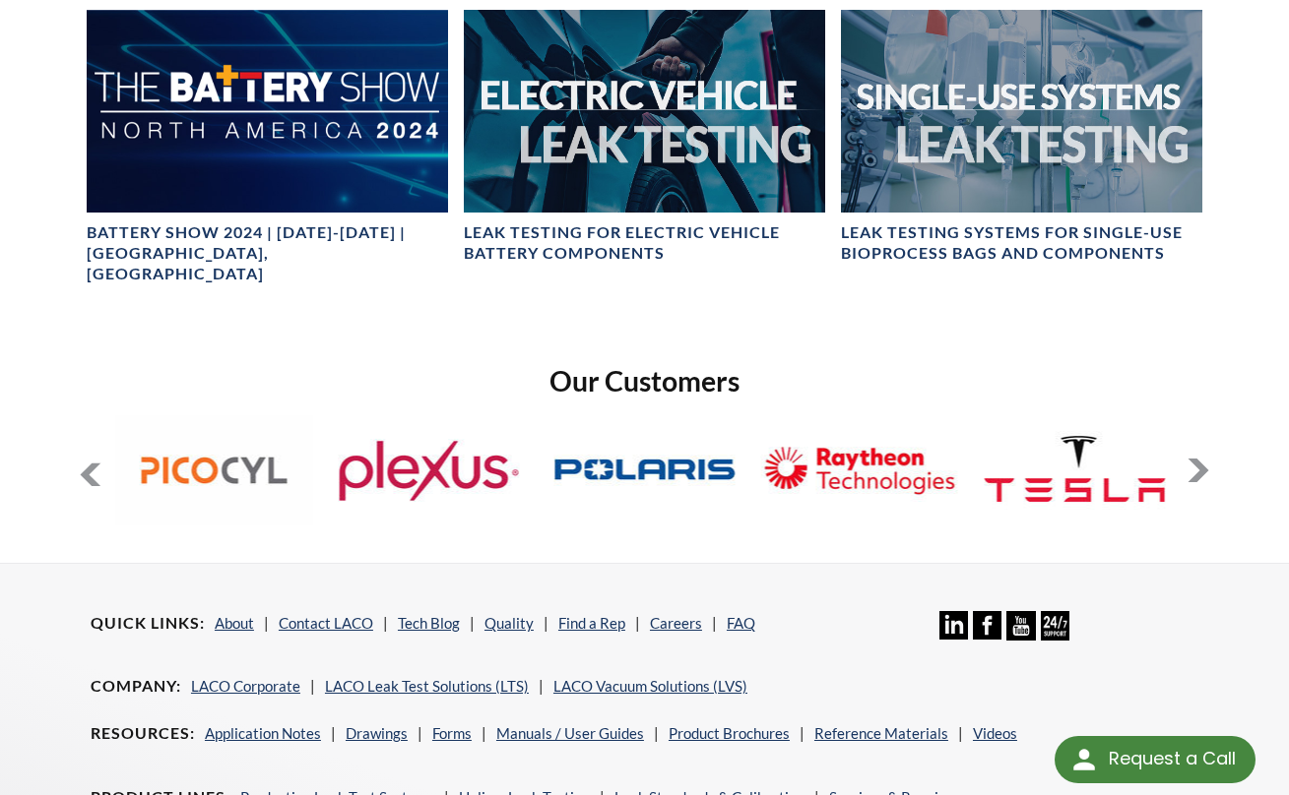
click at [1192, 459] on button at bounding box center [1198, 471] width 24 height 24
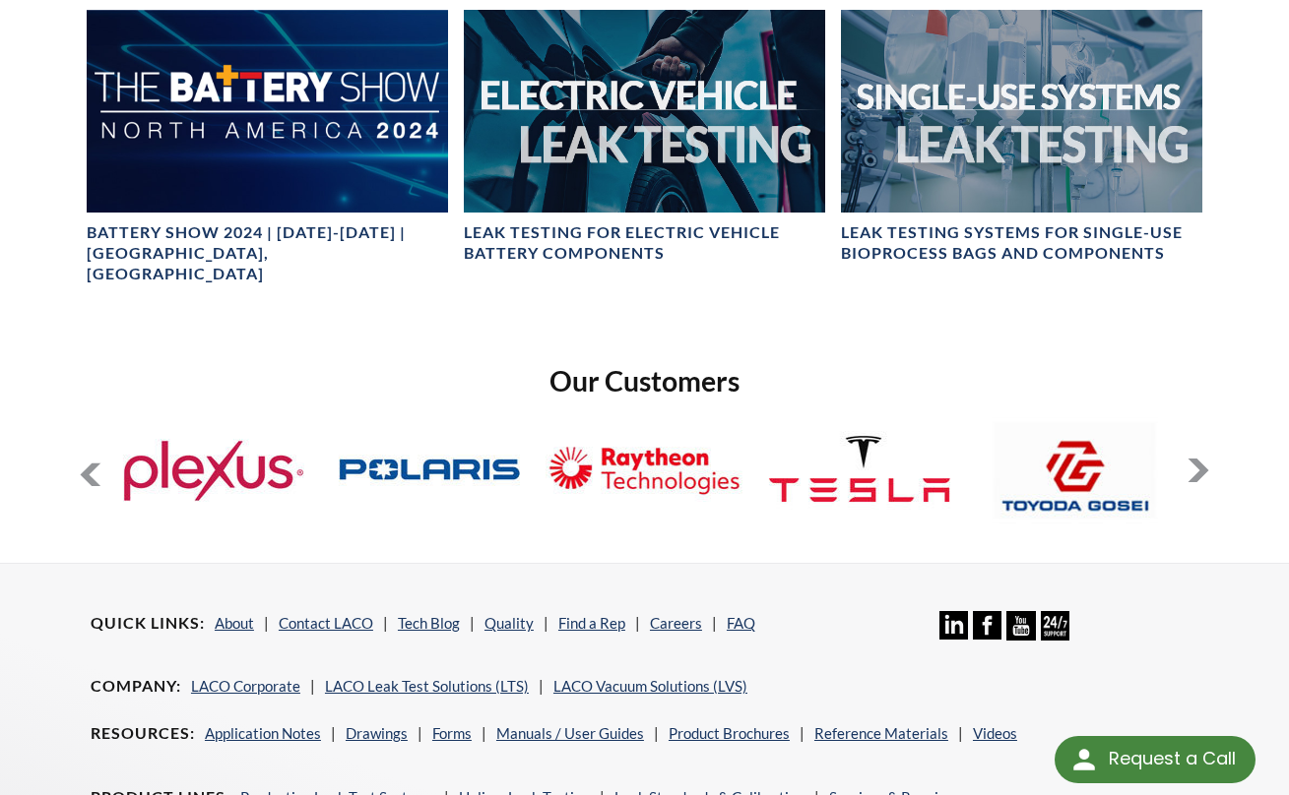
click at [1192, 459] on button at bounding box center [1198, 471] width 24 height 24
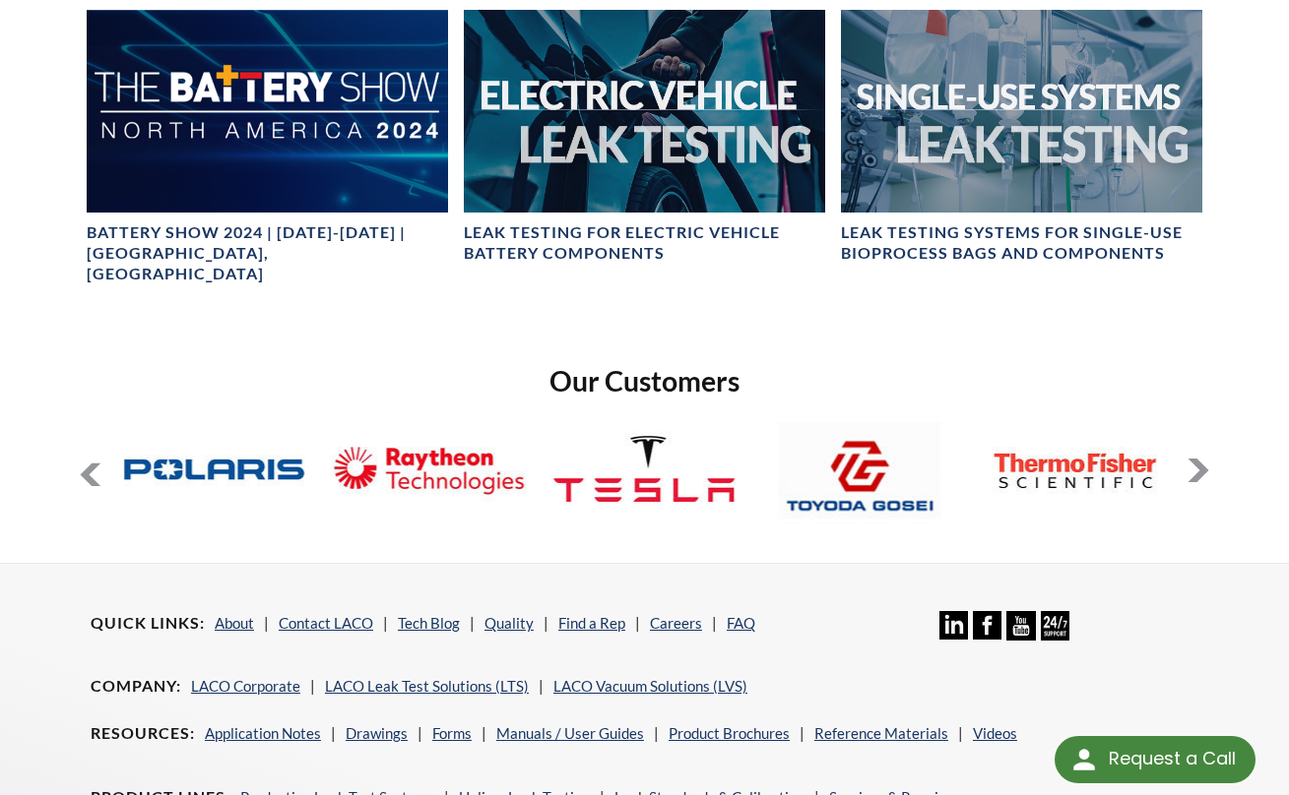
click at [1192, 459] on button at bounding box center [1198, 471] width 24 height 24
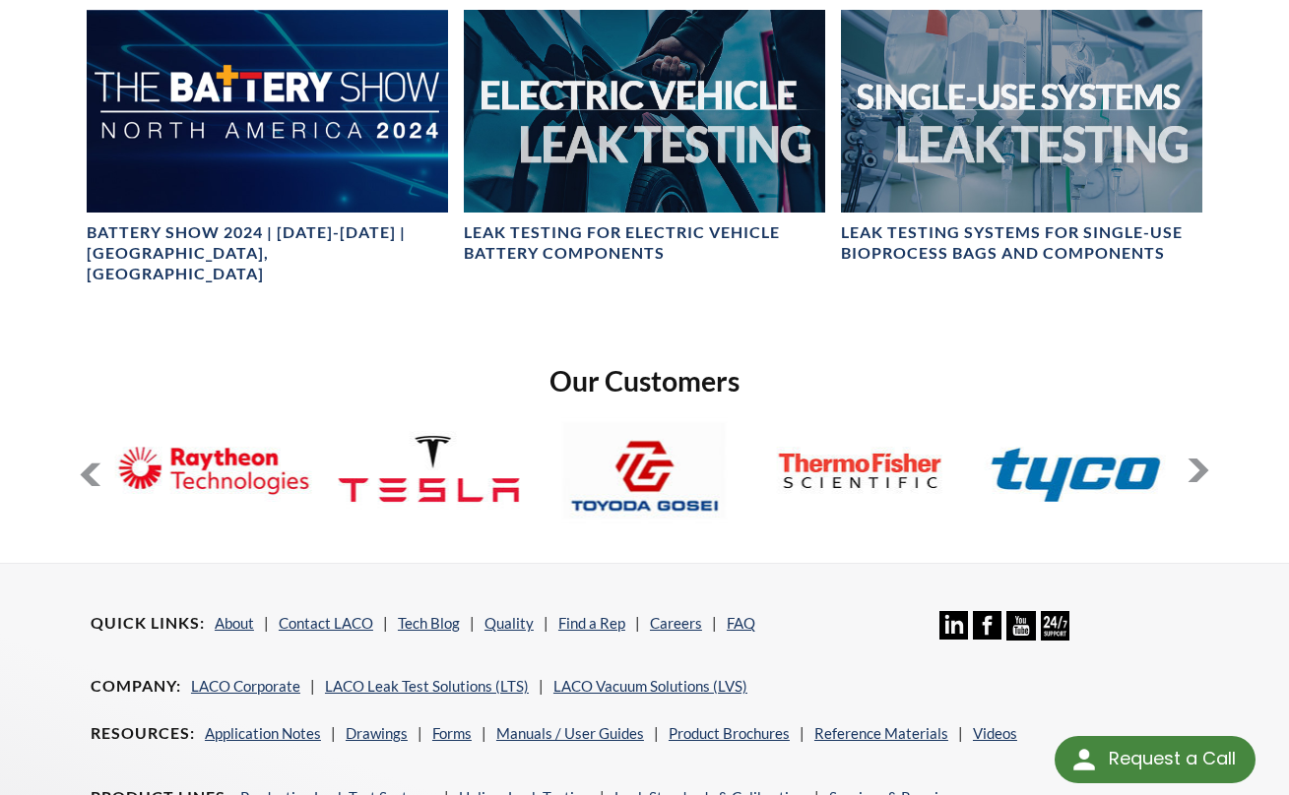
click at [1192, 459] on button at bounding box center [1198, 471] width 24 height 24
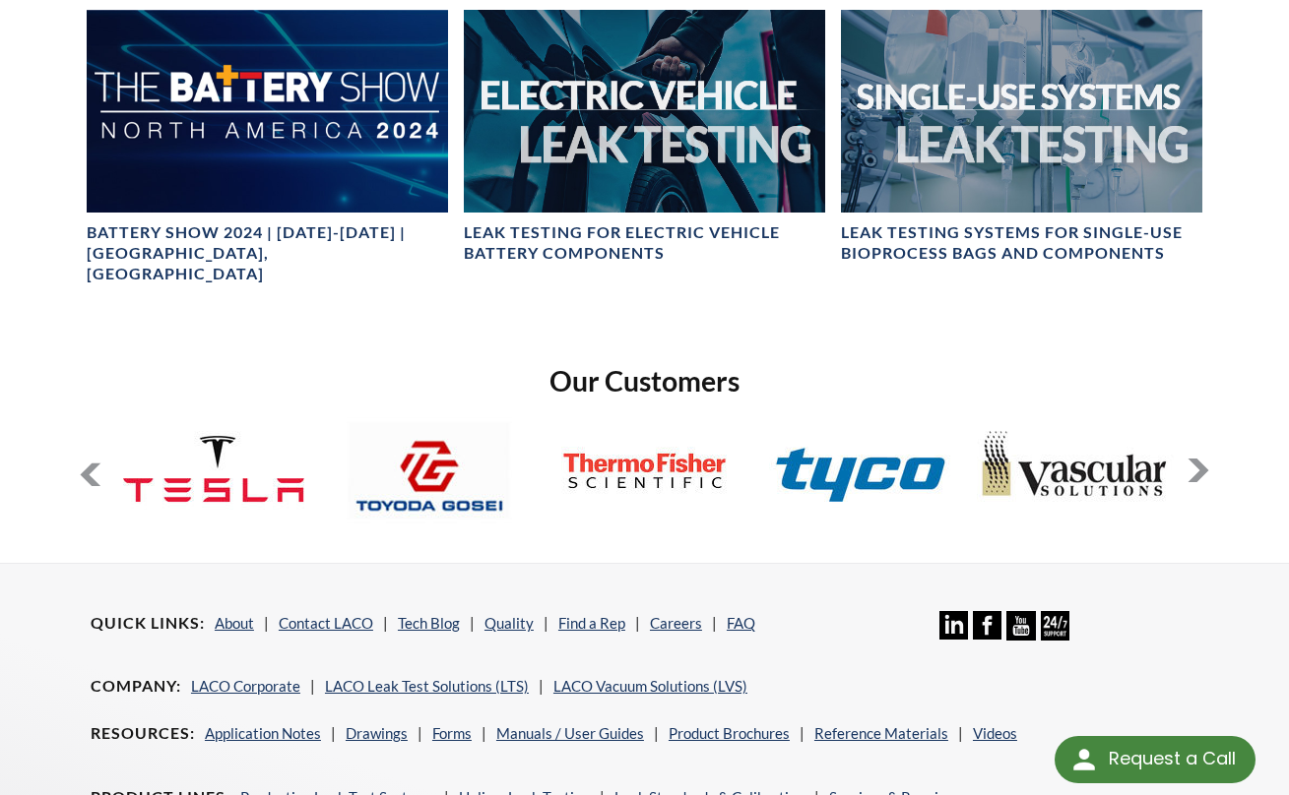
click at [1192, 459] on button at bounding box center [1198, 471] width 24 height 24
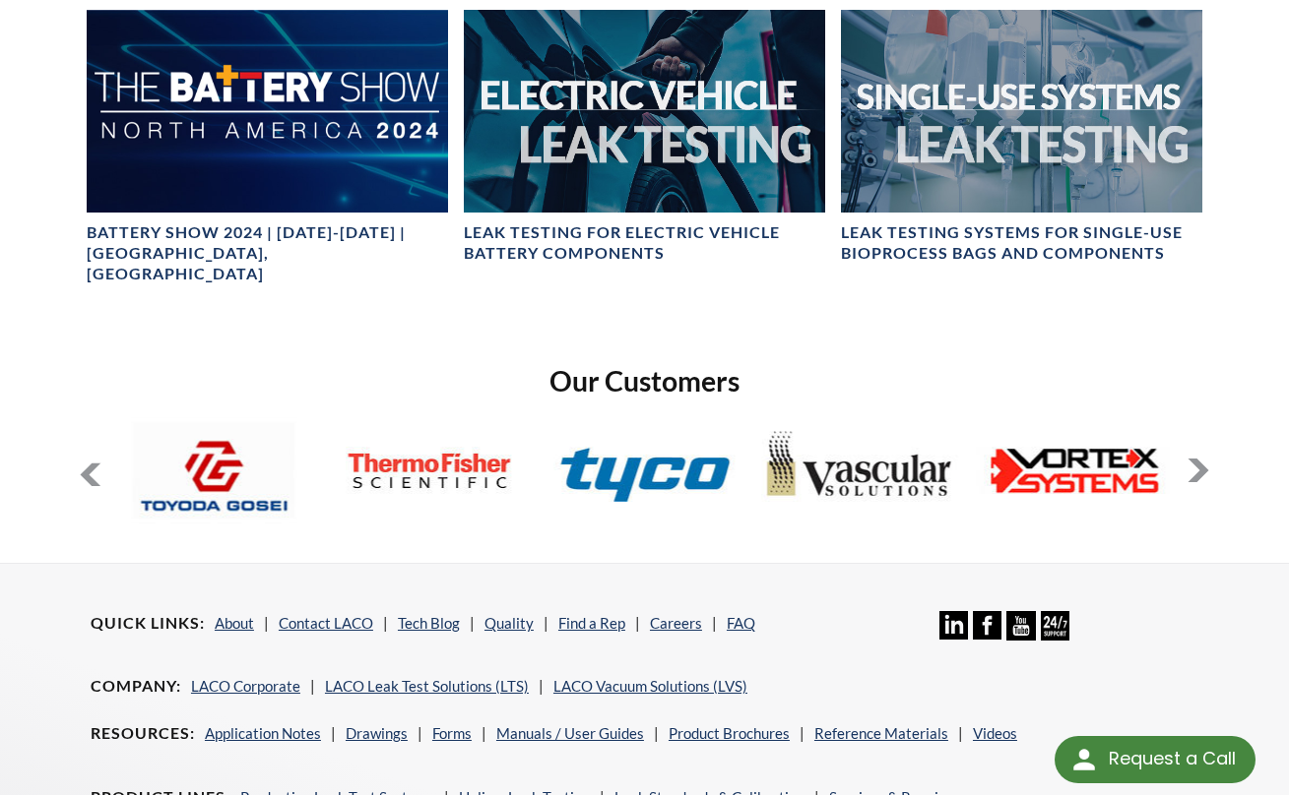
click at [1192, 459] on button at bounding box center [1198, 471] width 24 height 24
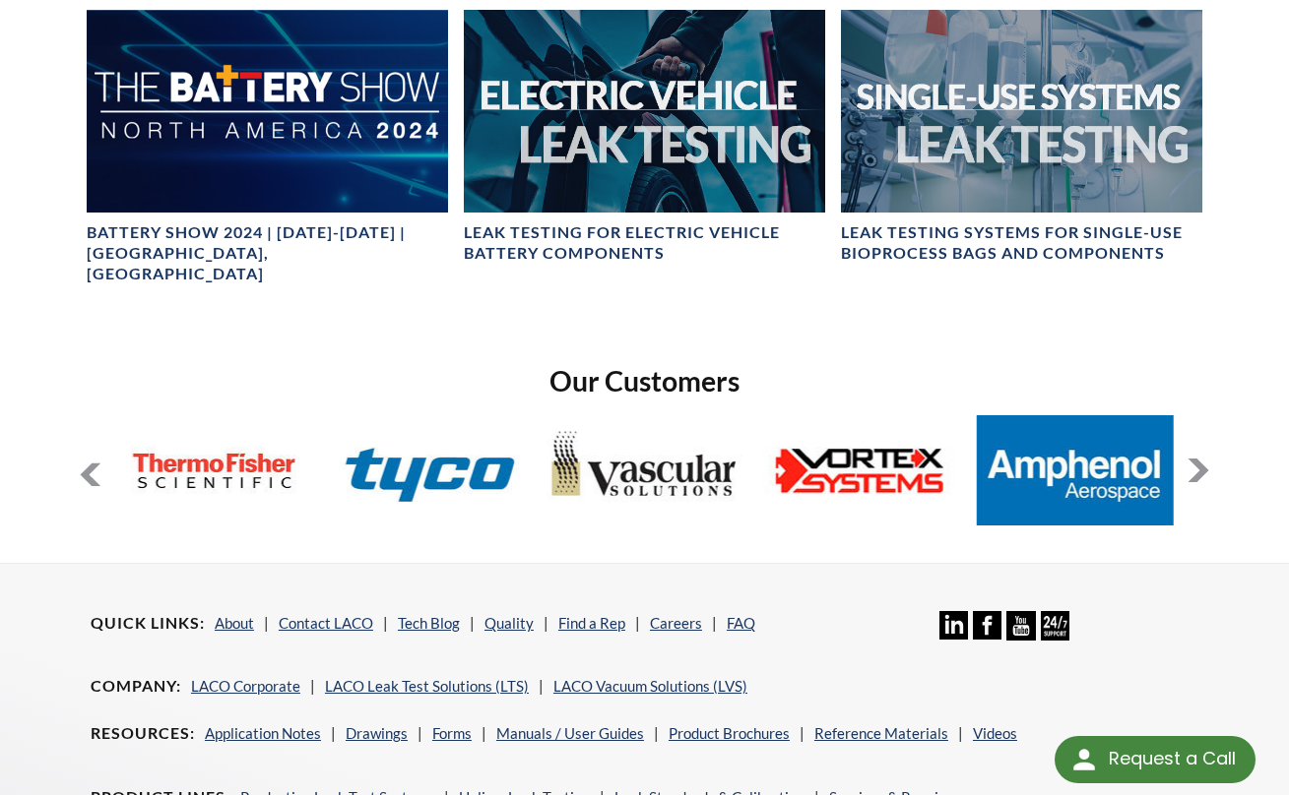
click at [1192, 459] on button at bounding box center [1198, 471] width 24 height 24
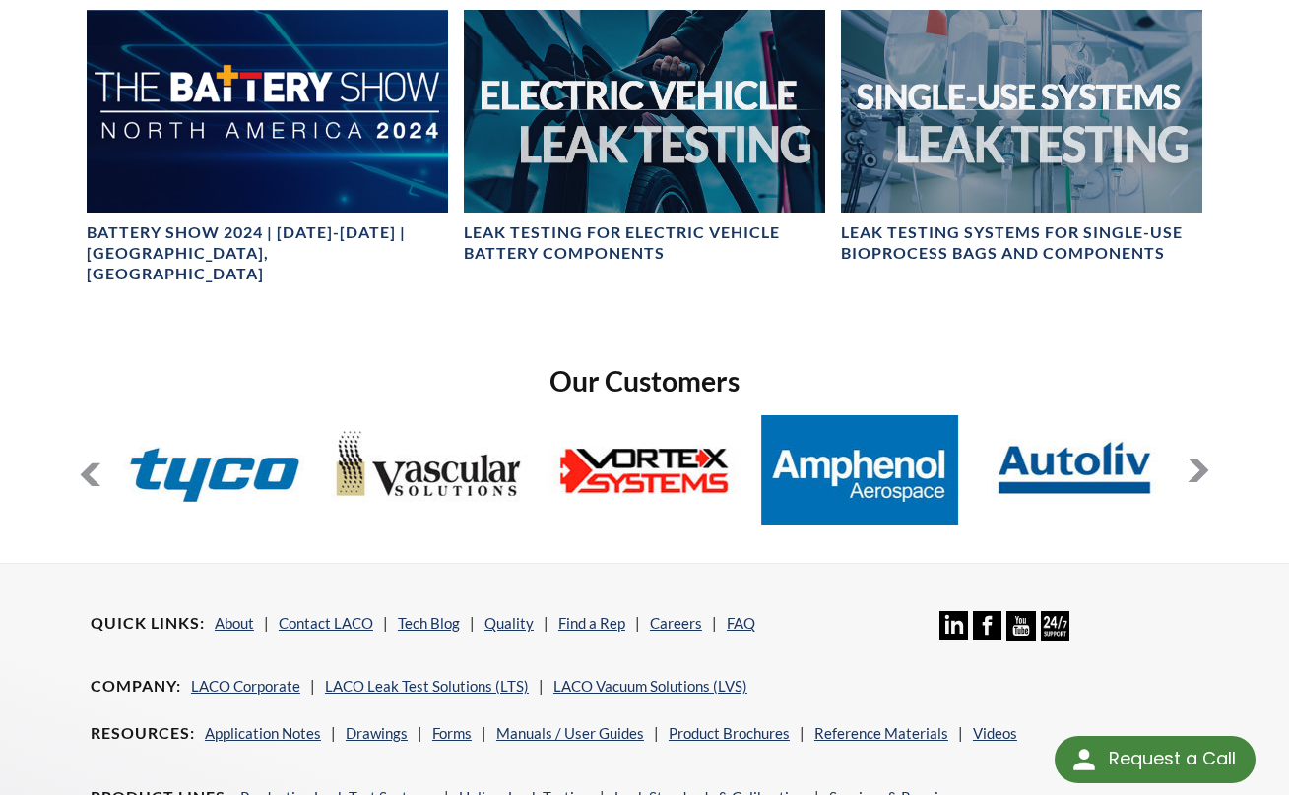
click at [1192, 459] on button at bounding box center [1198, 471] width 24 height 24
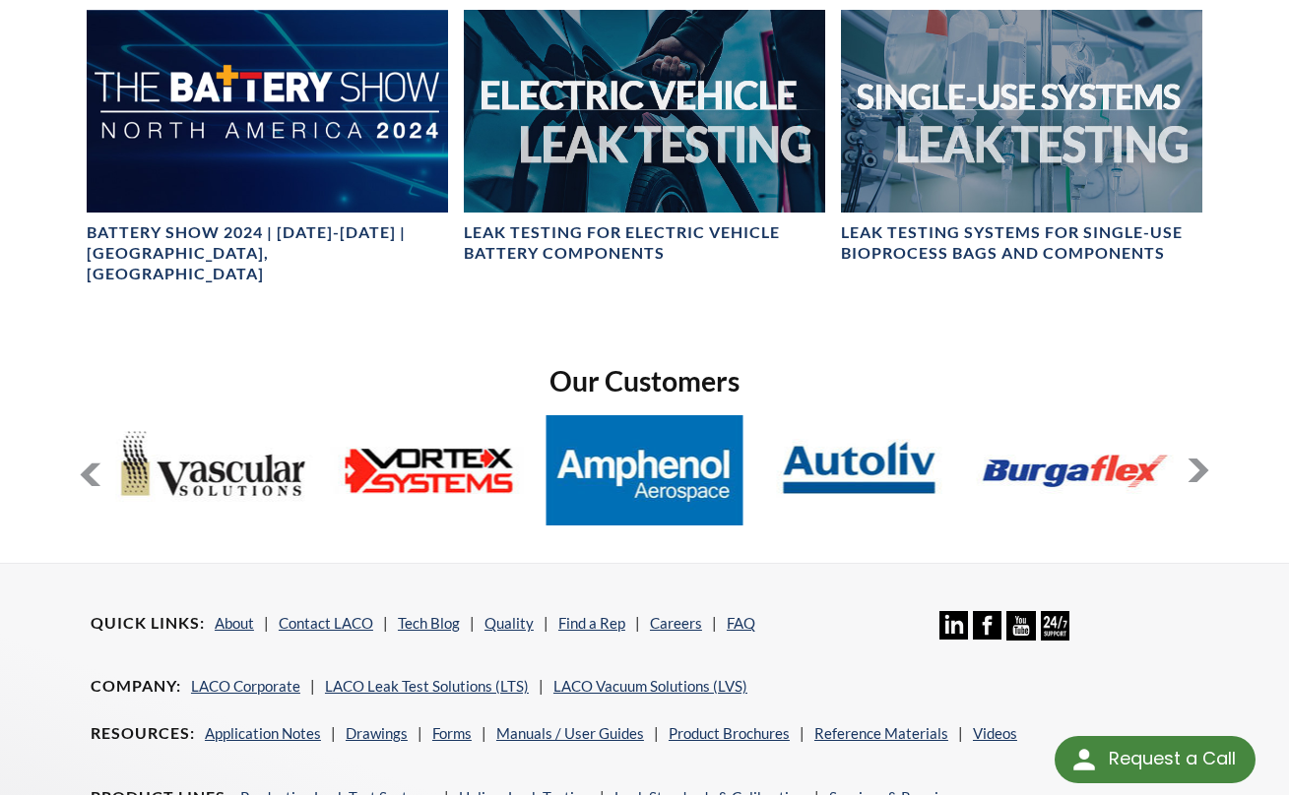
click at [1192, 459] on button at bounding box center [1198, 471] width 24 height 24
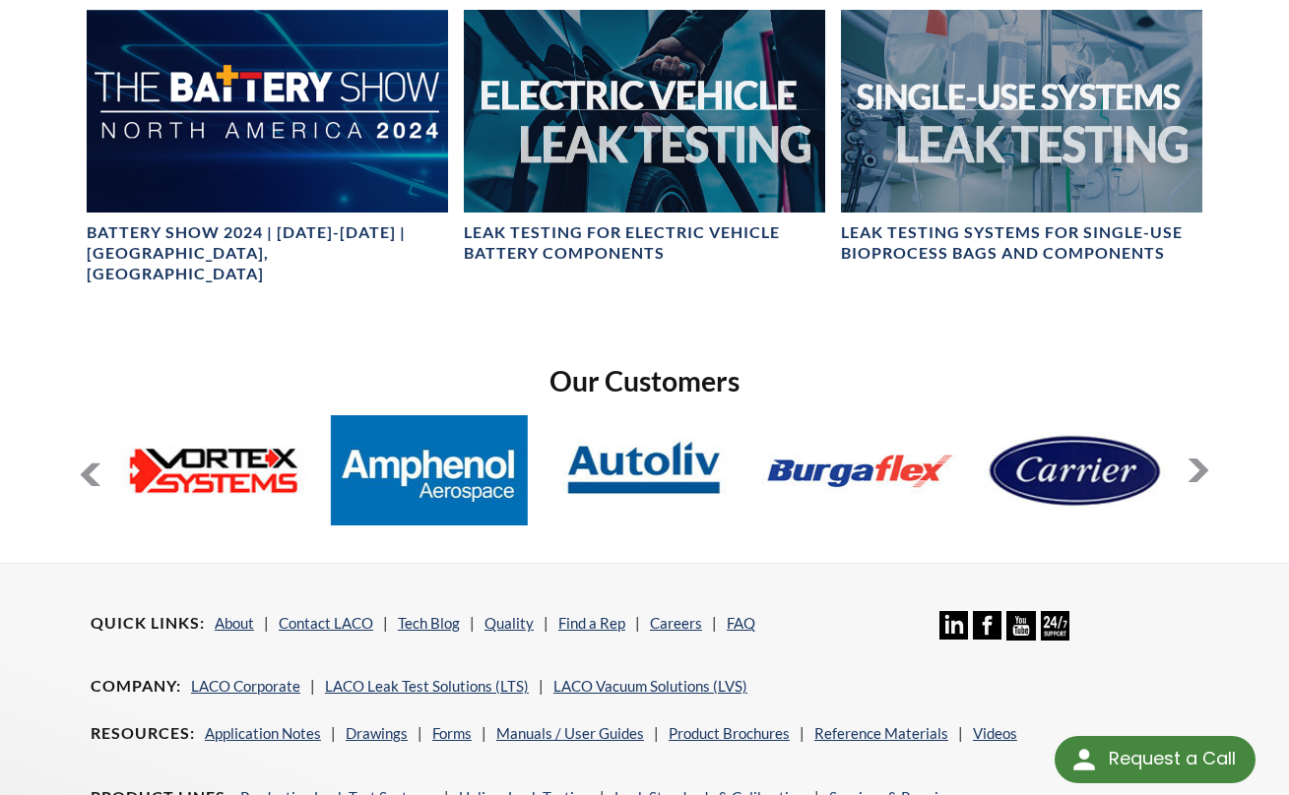
click at [1192, 459] on button at bounding box center [1198, 471] width 24 height 24
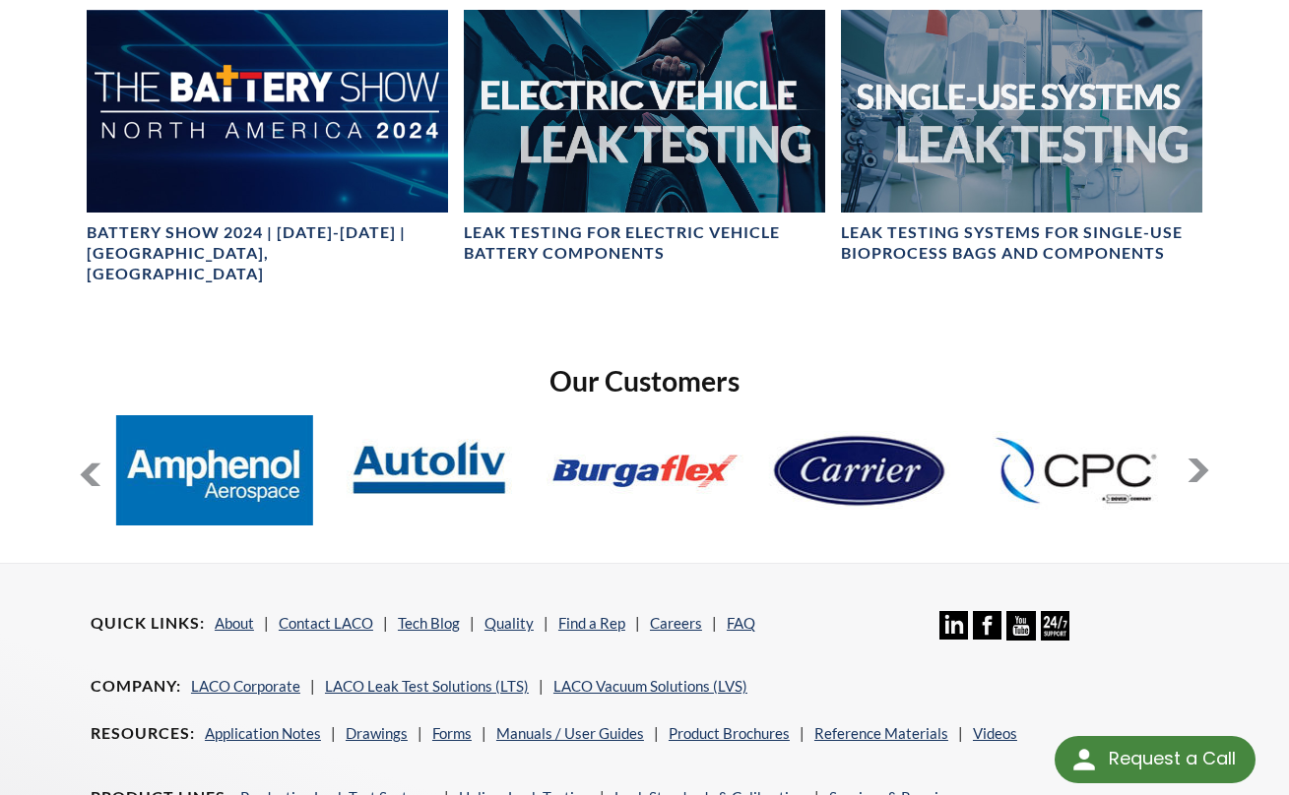
click at [1192, 459] on button at bounding box center [1198, 471] width 24 height 24
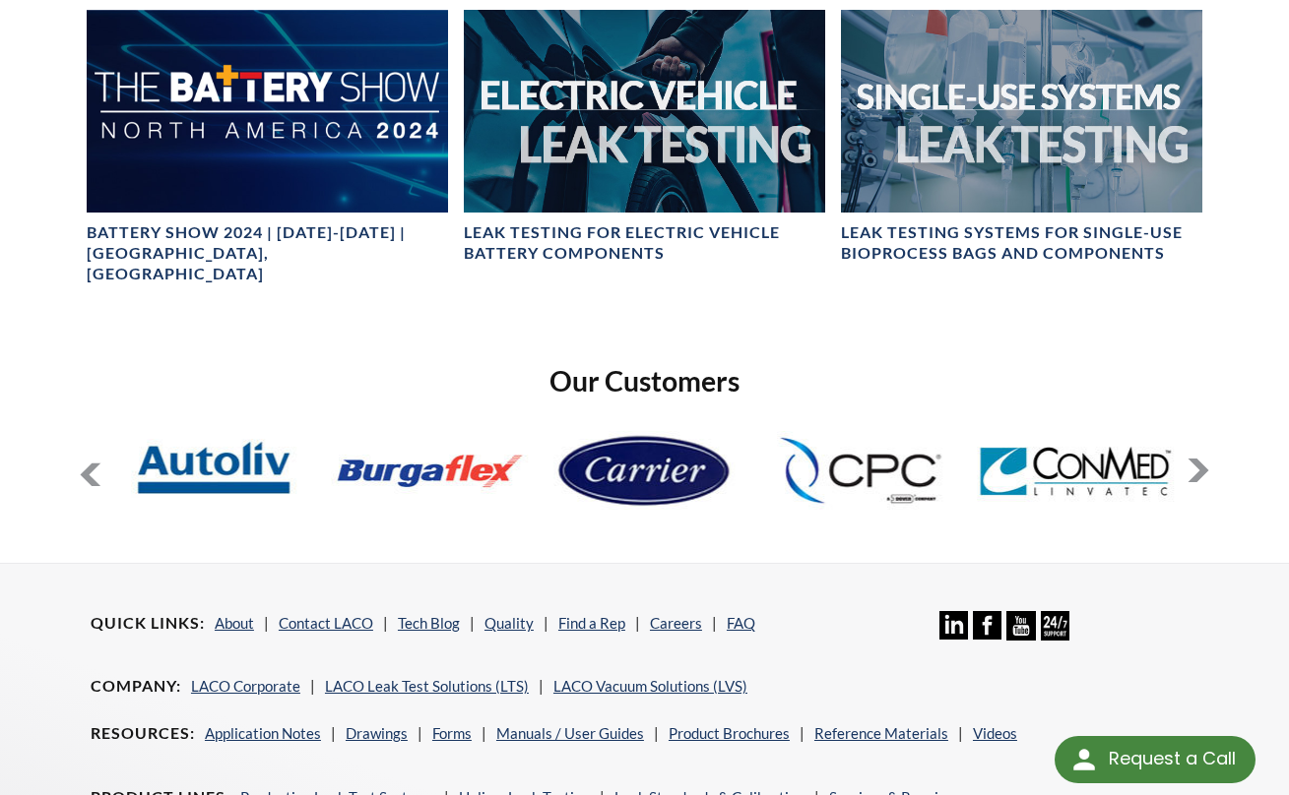
click at [1192, 459] on button at bounding box center [1198, 471] width 24 height 24
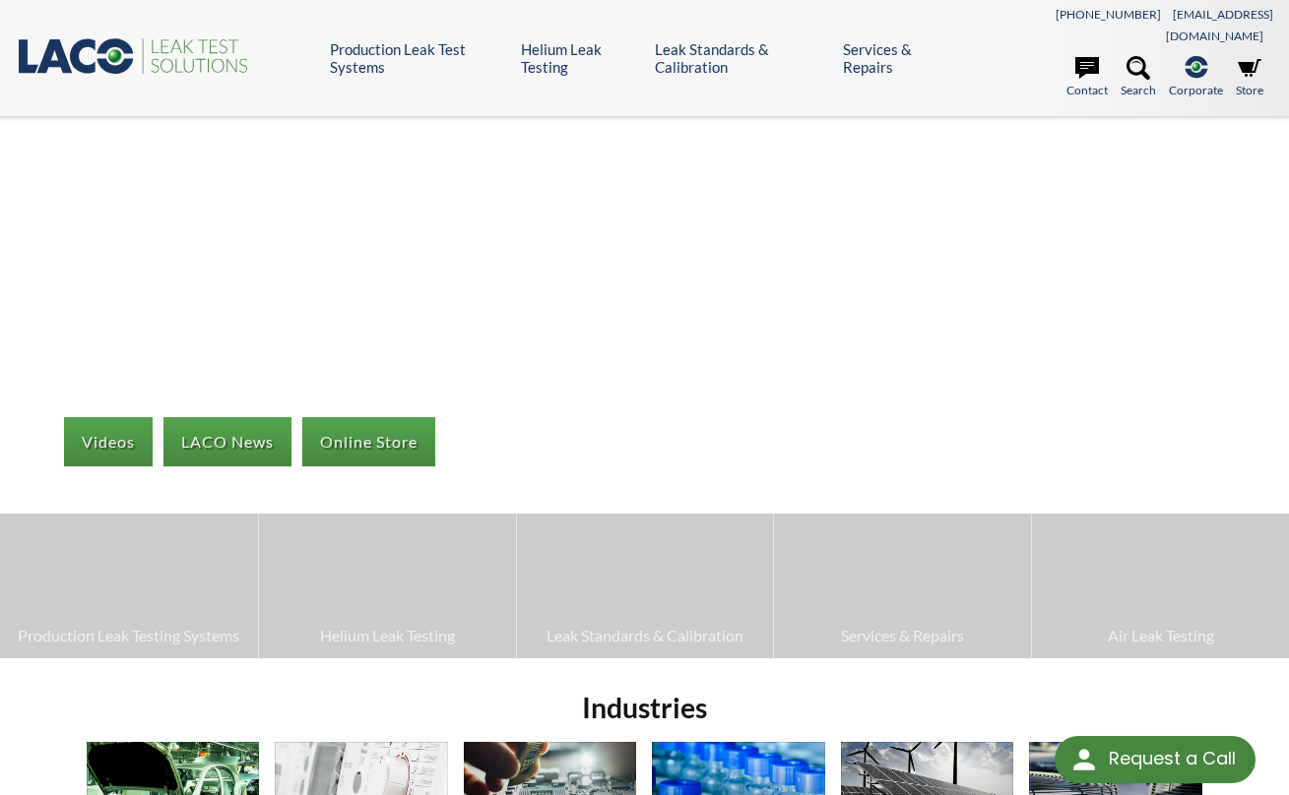
scroll to position [0, 0]
click at [250, 417] on link "LACO News" at bounding box center [227, 441] width 128 height 49
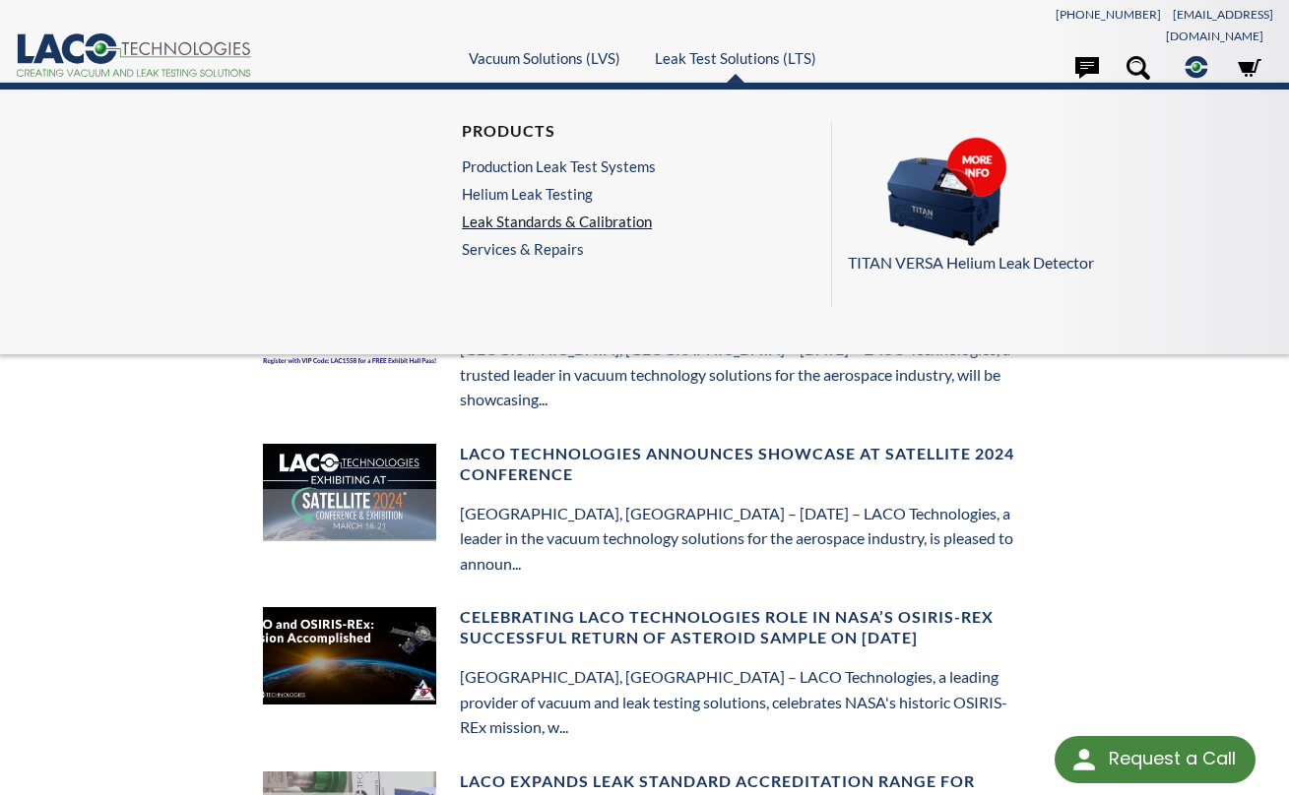
click at [595, 213] on link "Leak Standards & Calibration" at bounding box center [559, 222] width 194 height 18
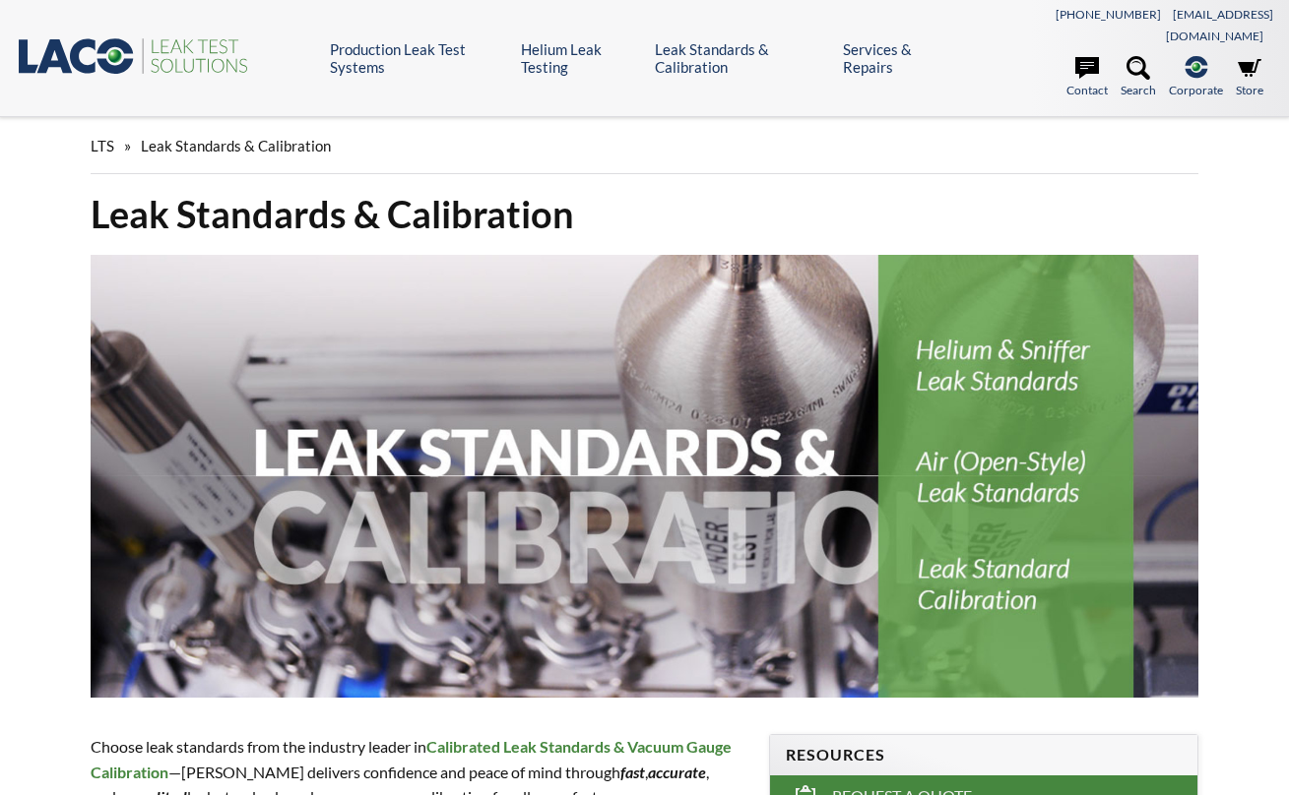
select select "Language Translate Widget"
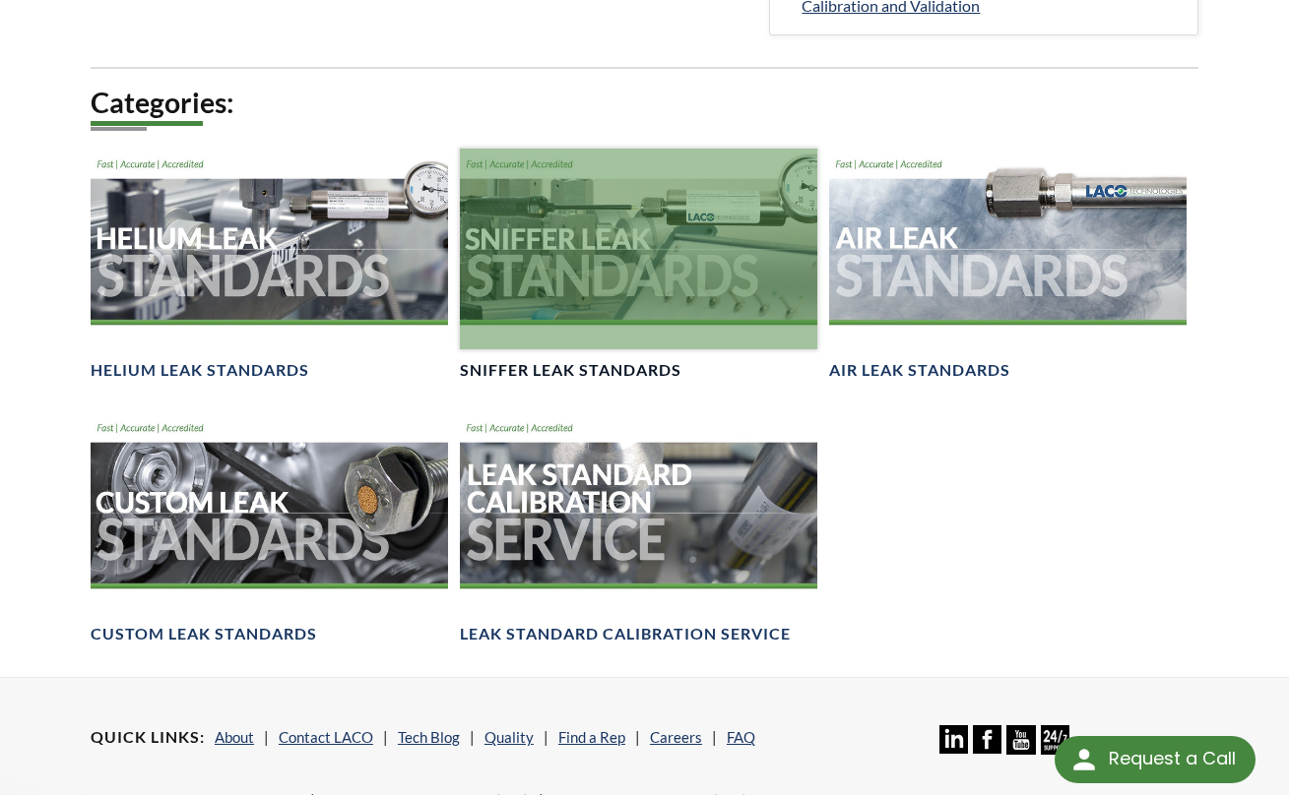
scroll to position [1351, 0]
